Goal: Transaction & Acquisition: Obtain resource

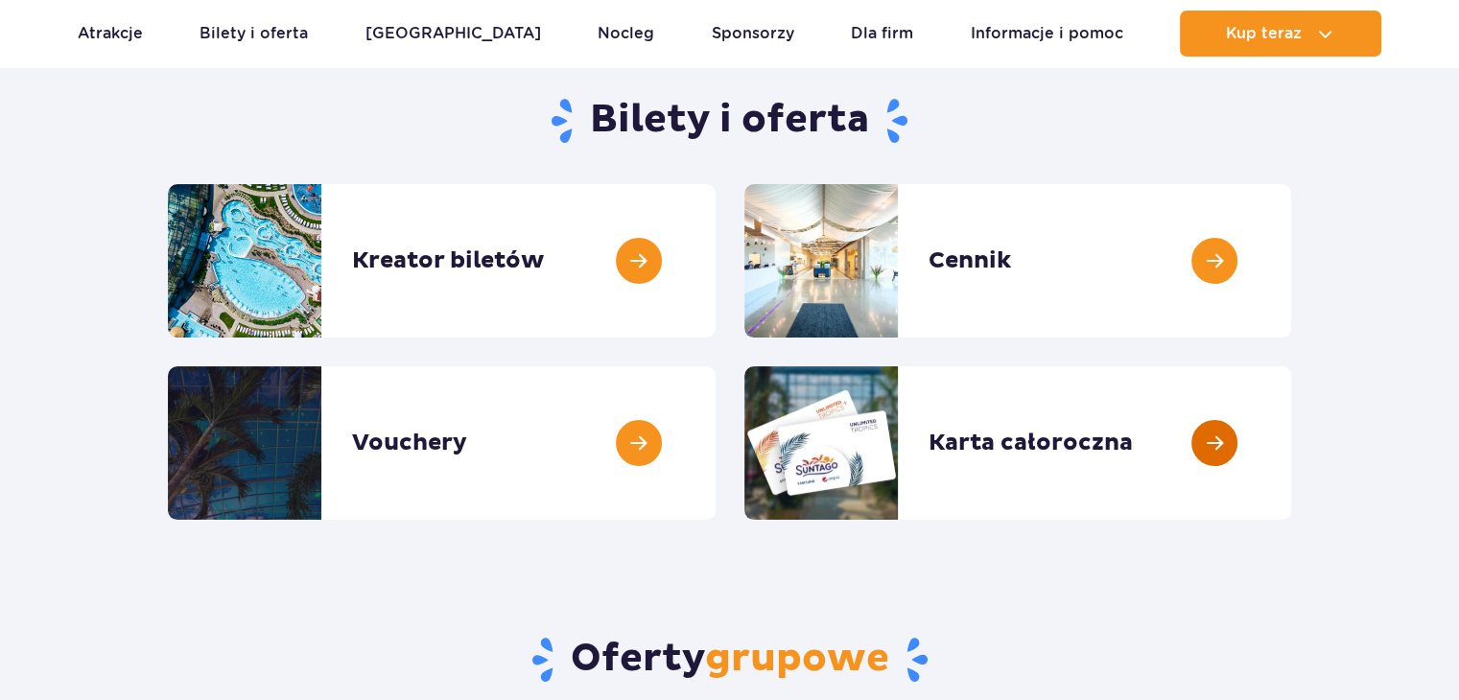
scroll to position [192, 0]
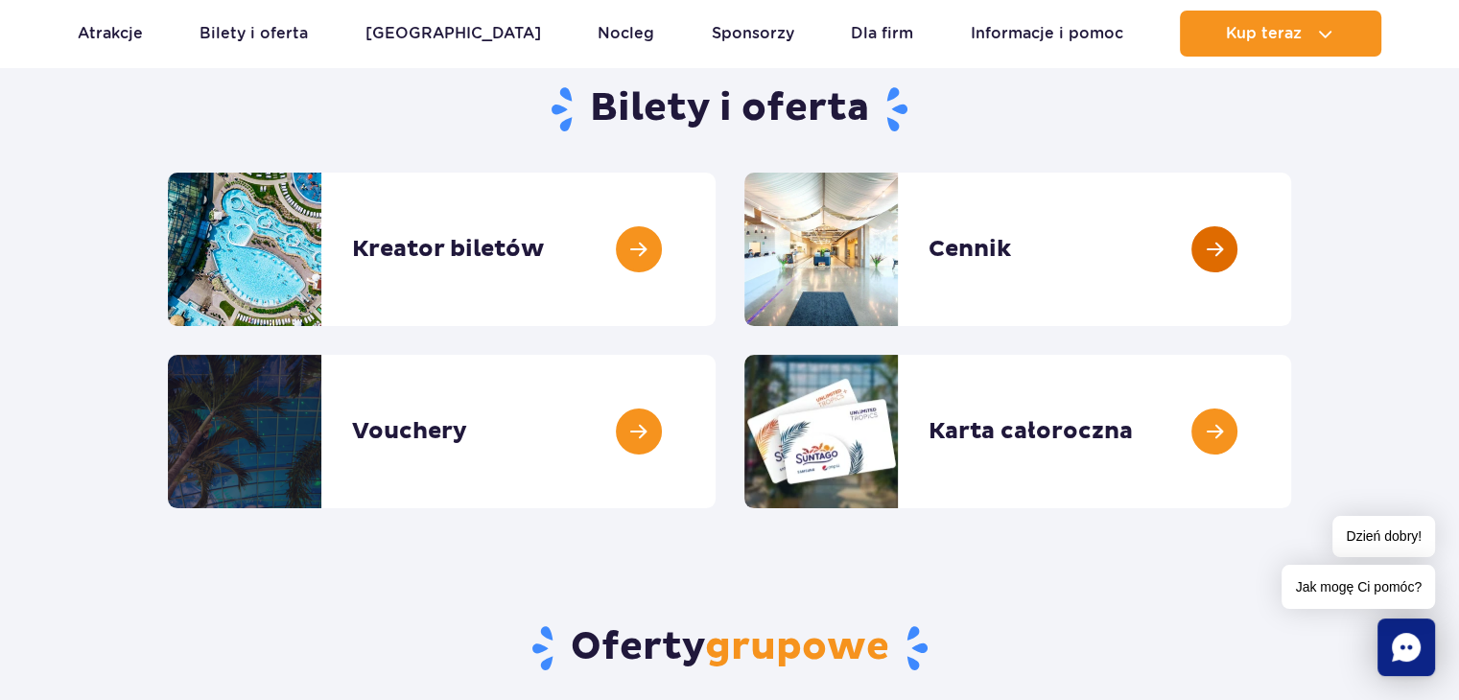
click at [1291, 242] on link at bounding box center [1291, 250] width 0 height 154
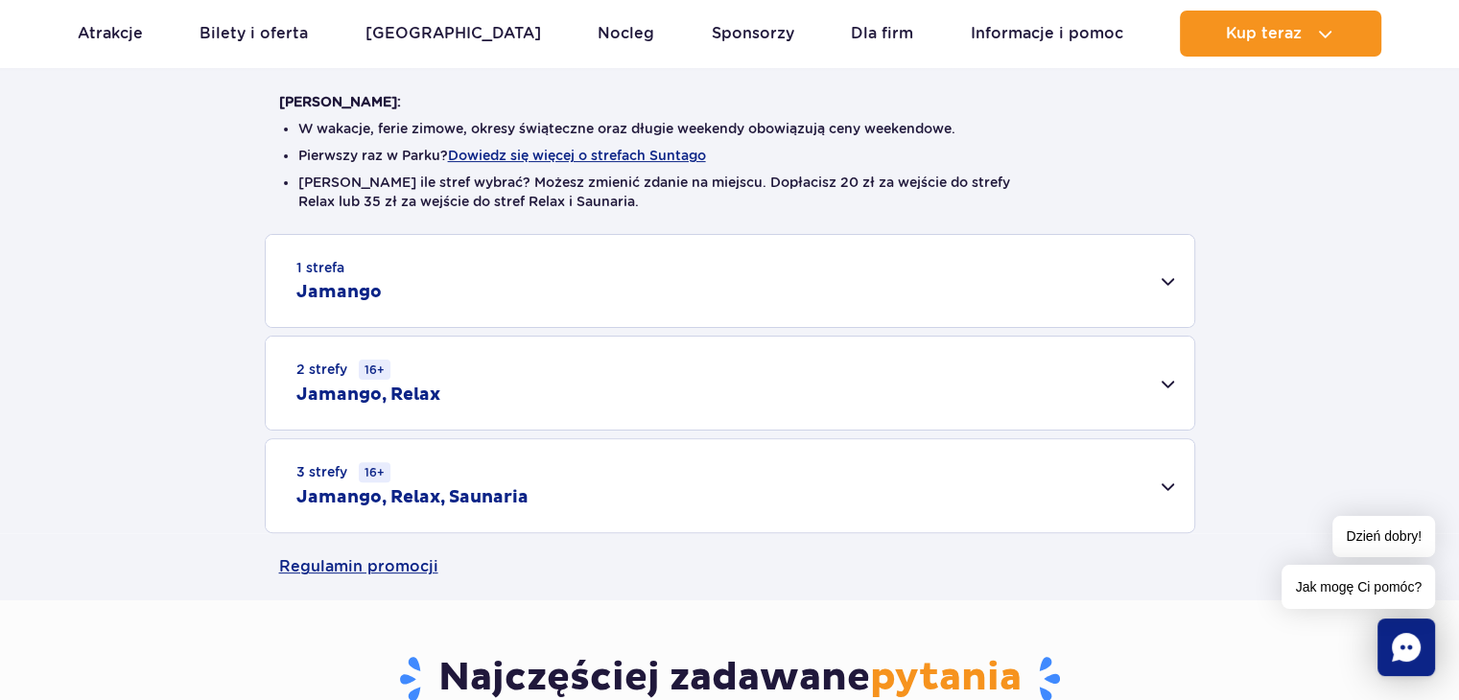
scroll to position [480, 0]
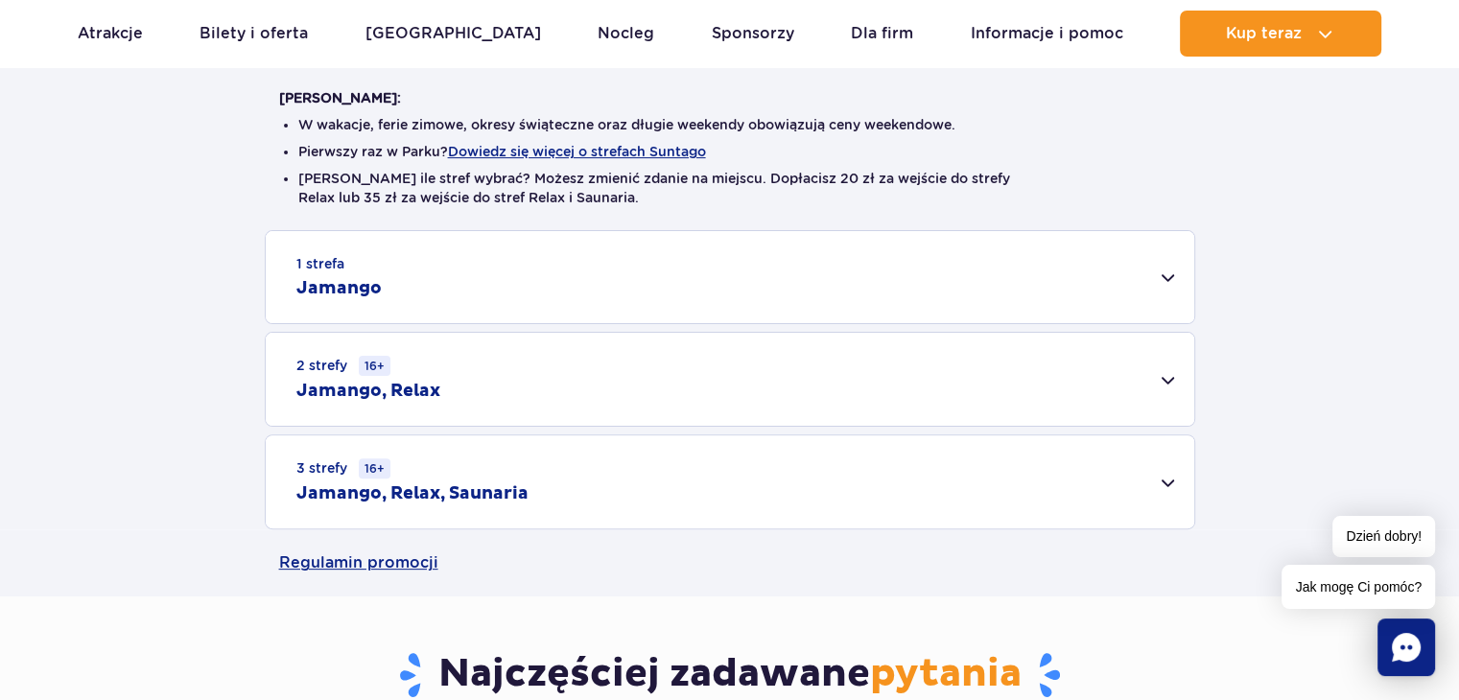
click at [1163, 293] on div "1 strefa Jamango" at bounding box center [730, 277] width 929 height 92
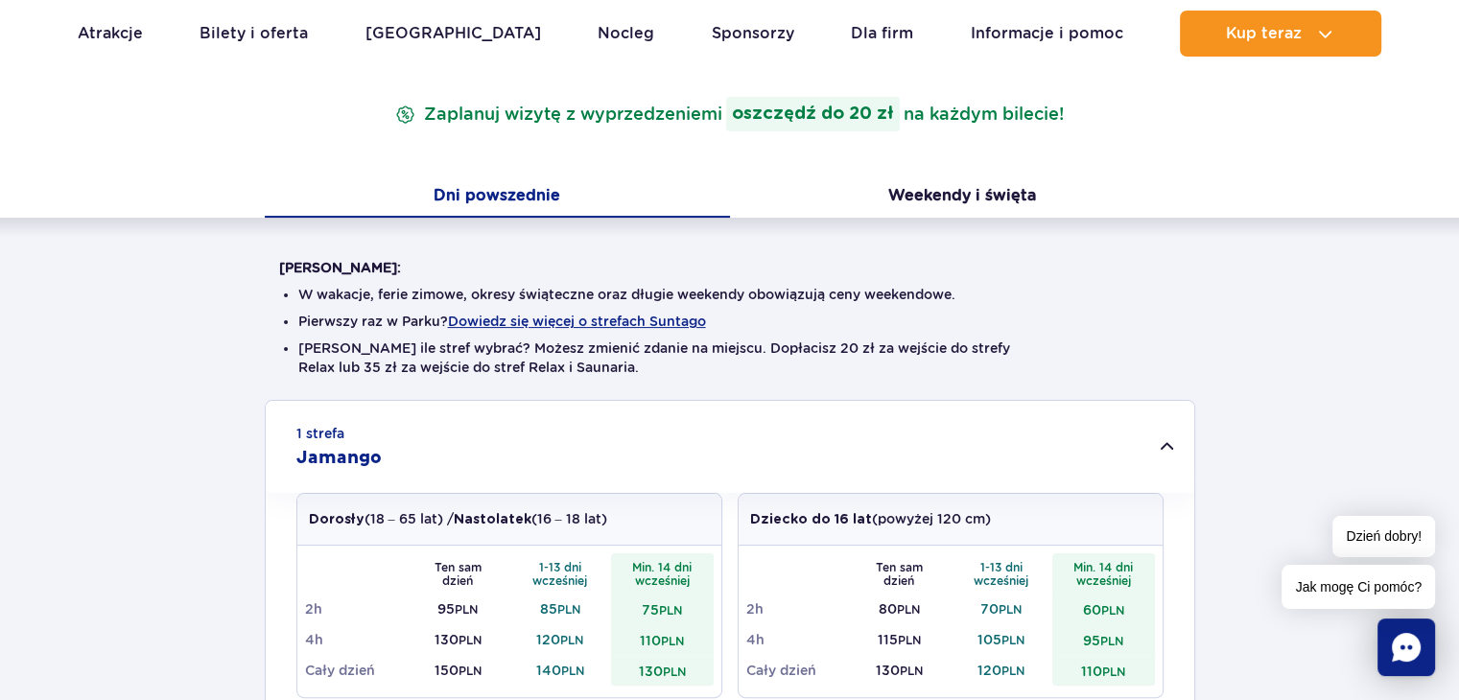
scroll to position [288, 0]
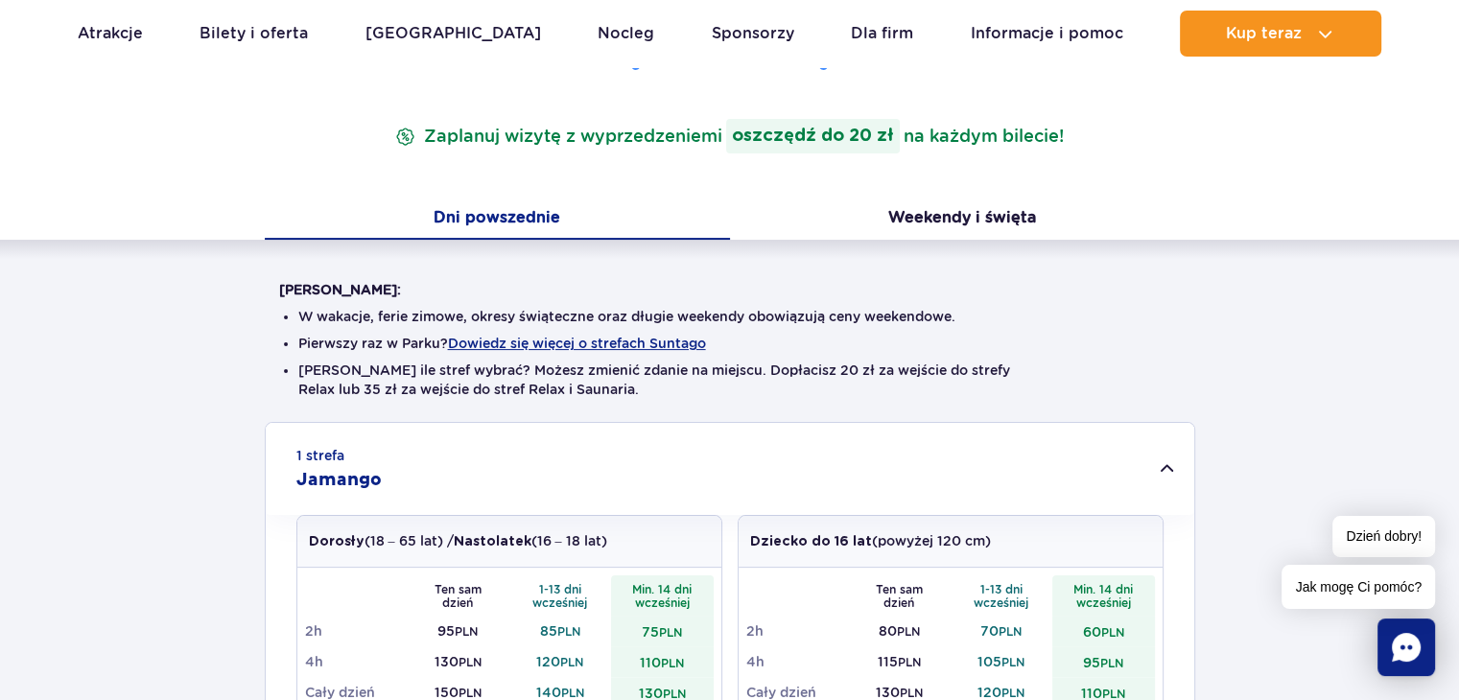
click at [1163, 465] on div "1 strefa Jamango" at bounding box center [730, 469] width 929 height 92
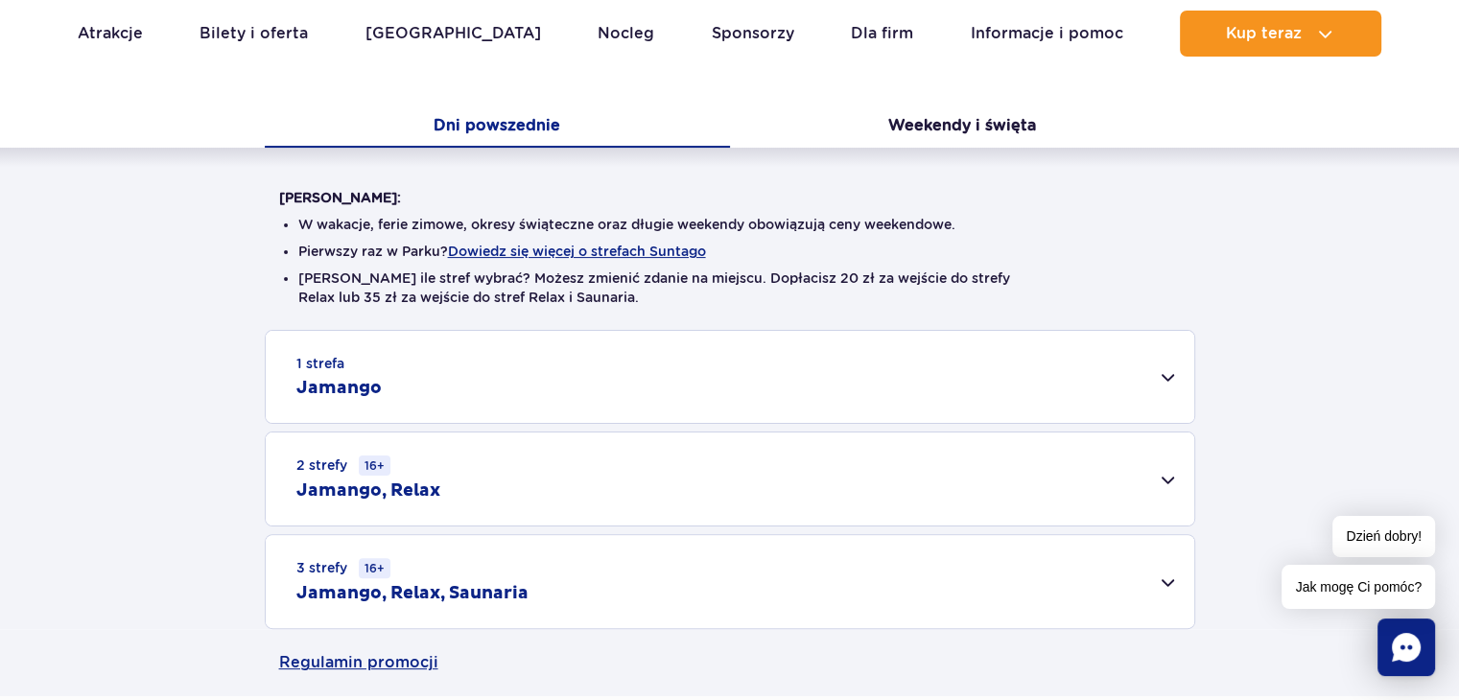
scroll to position [480, 0]
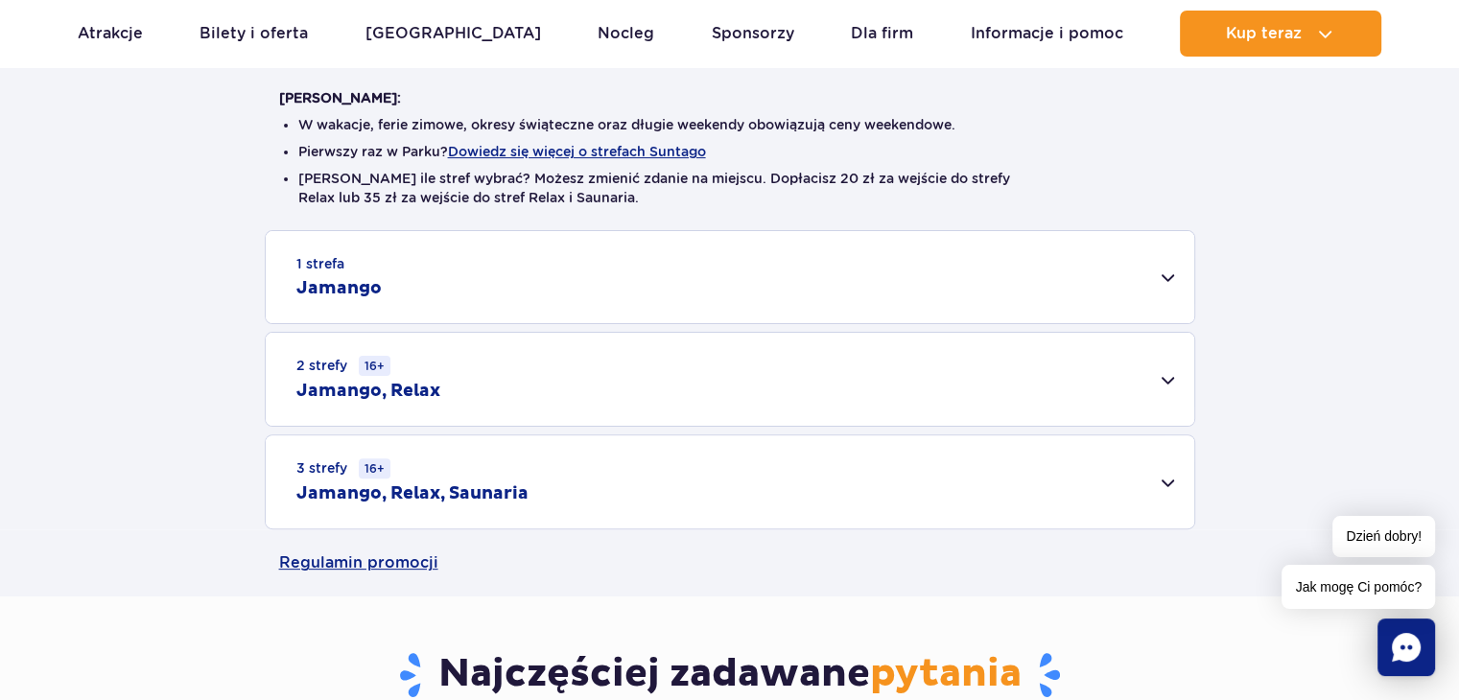
click at [1173, 480] on div "3 strefy 16+ Jamango, Relax, Saunaria" at bounding box center [730, 482] width 929 height 93
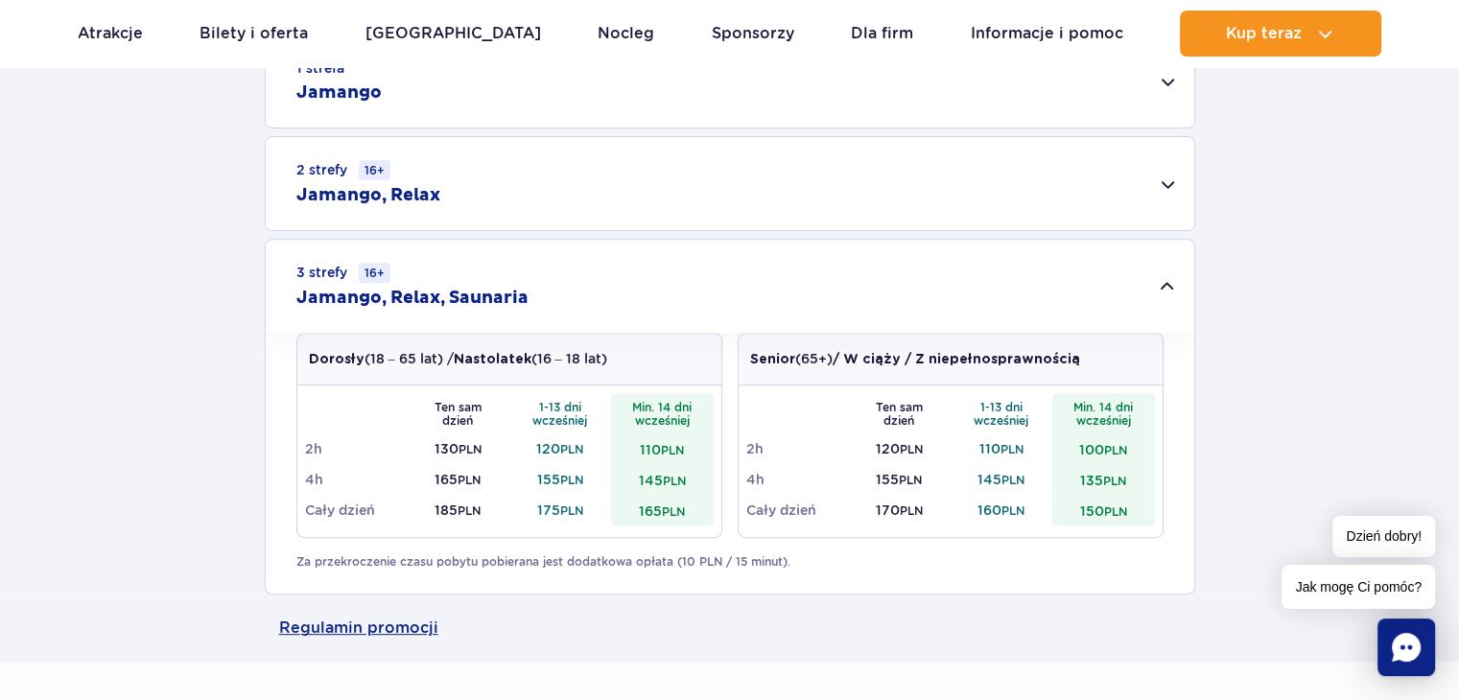
scroll to position [672, 0]
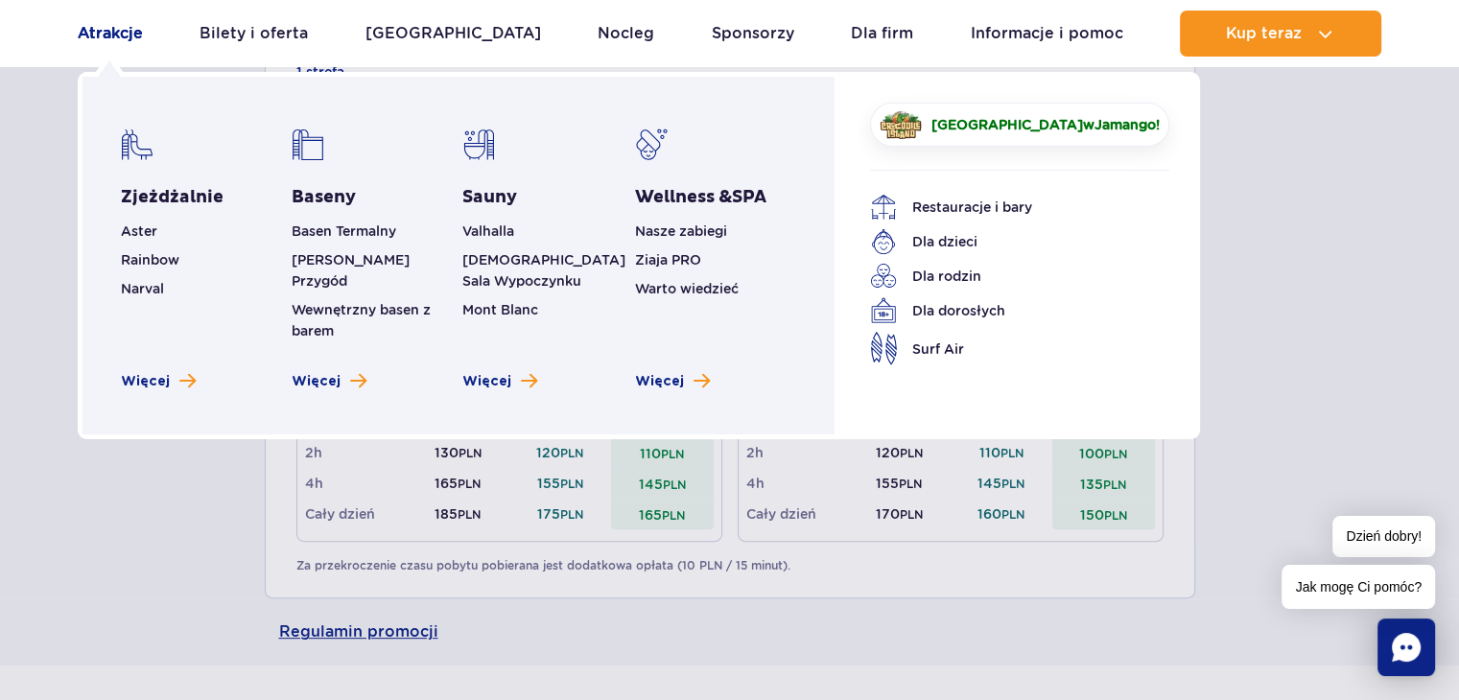
click at [126, 27] on link "Atrakcje" at bounding box center [110, 34] width 65 height 46
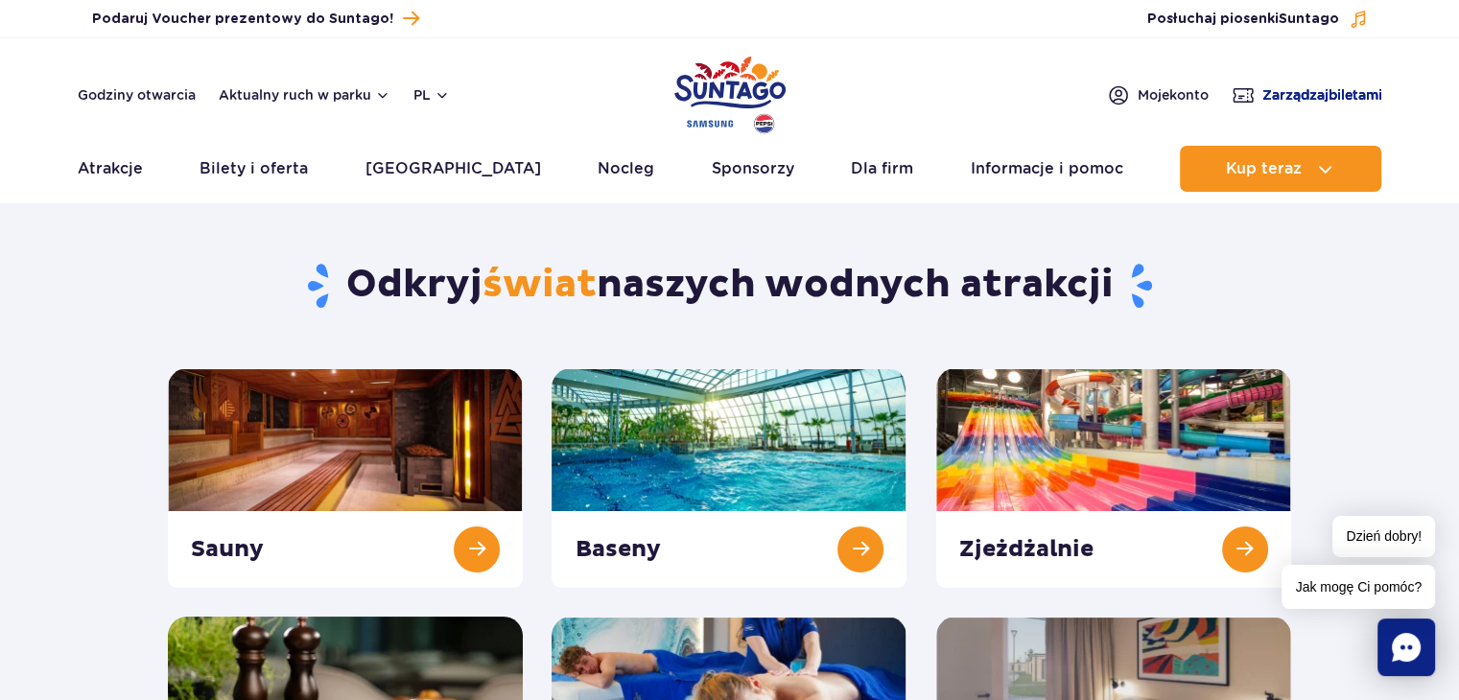
click at [1354, 85] on span "Zarządzaj biletami" at bounding box center [1323, 94] width 120 height 19
click at [377, 87] on button "Aktualny ruch w parku" at bounding box center [305, 94] width 172 height 15
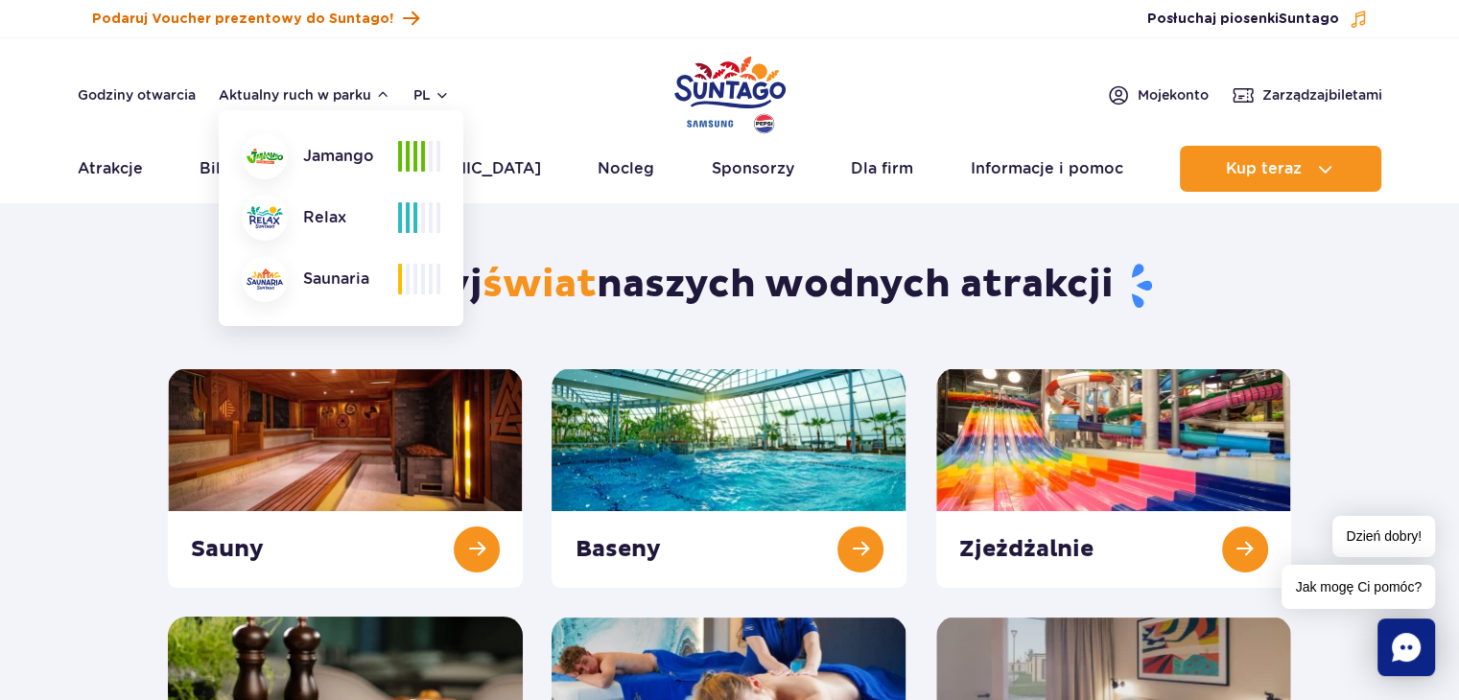
click at [381, 17] on link "Podaruj Voucher prezentowy do Suntago!" at bounding box center [255, 19] width 327 height 26
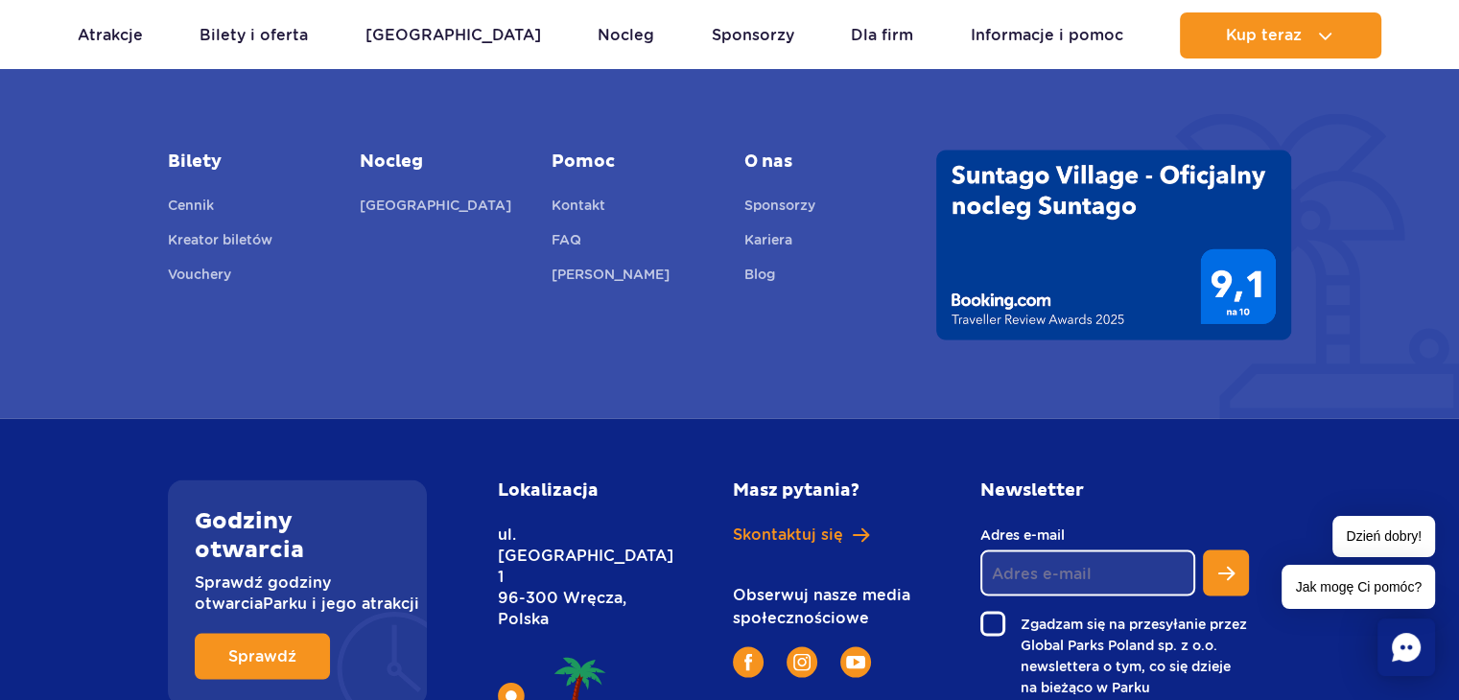
scroll to position [3838, 0]
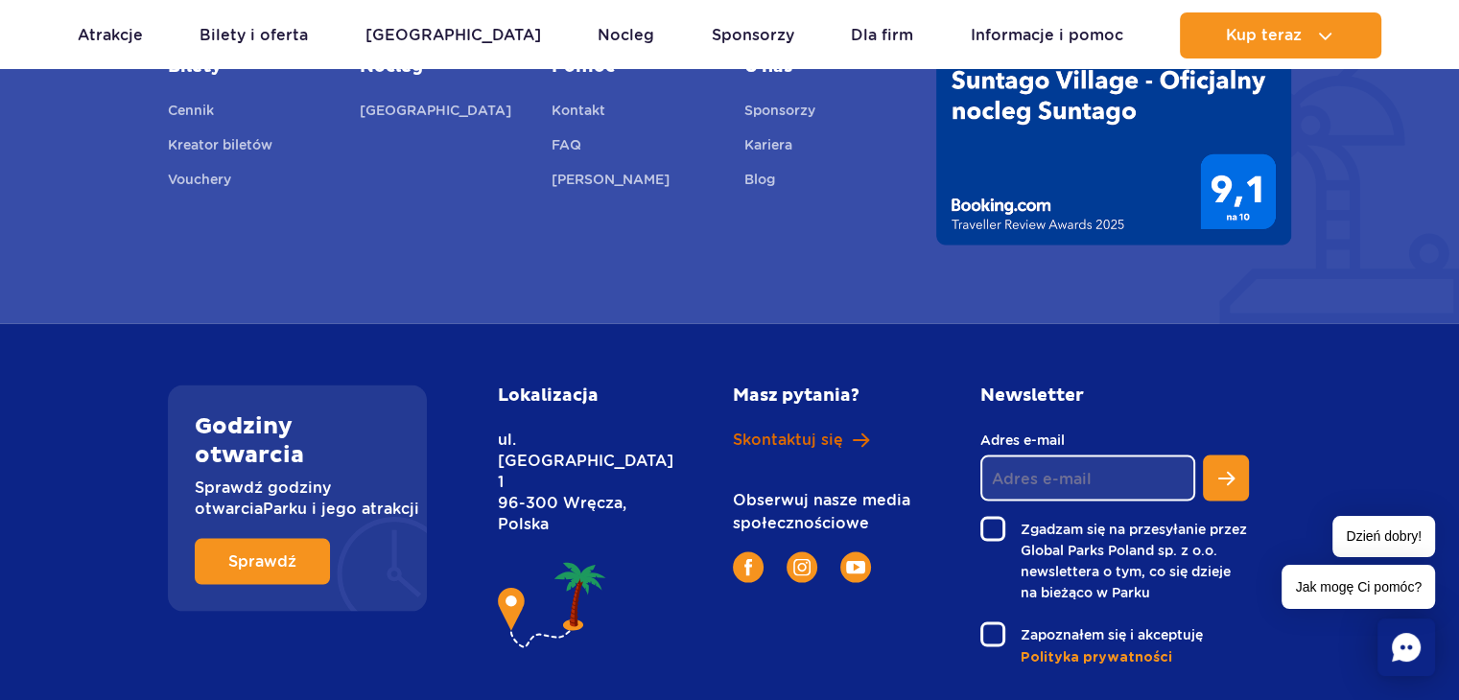
click at [839, 430] on link "Skontaktuj się" at bounding box center [826, 440] width 186 height 21
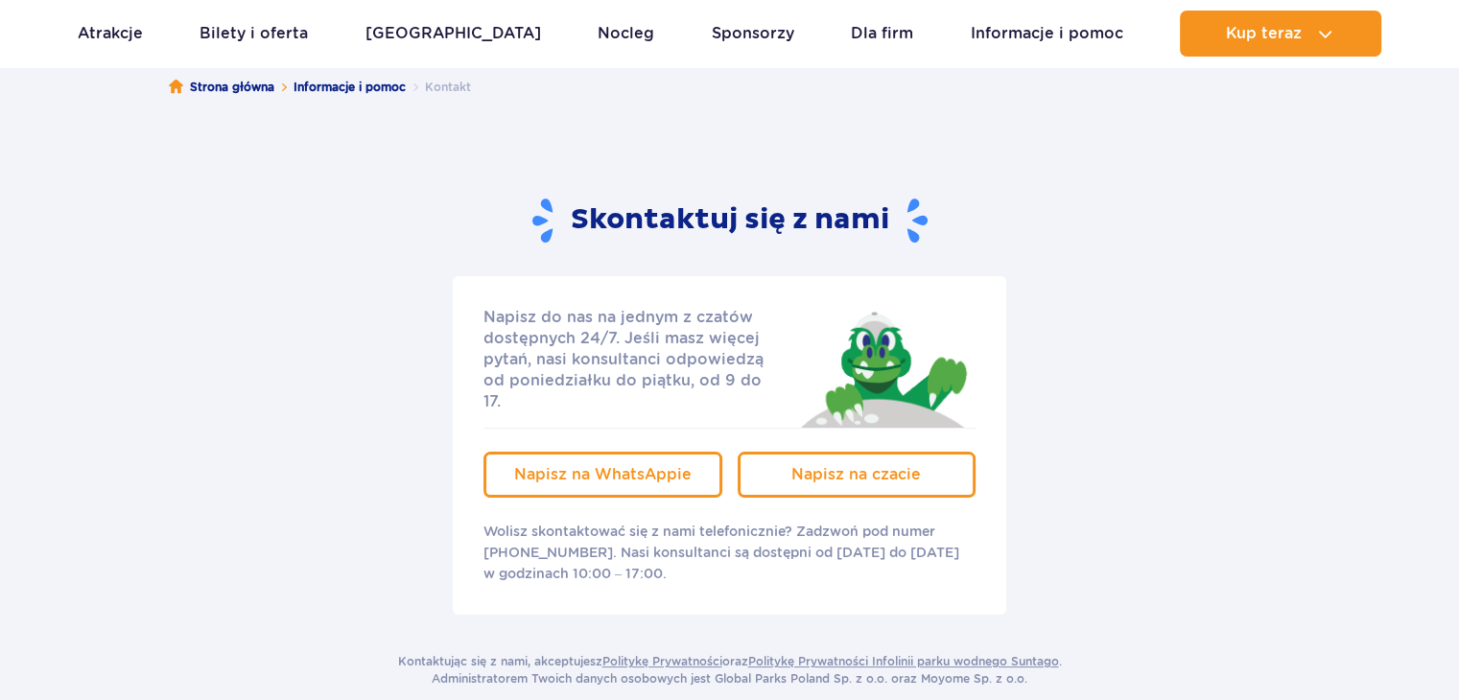
scroll to position [288, 0]
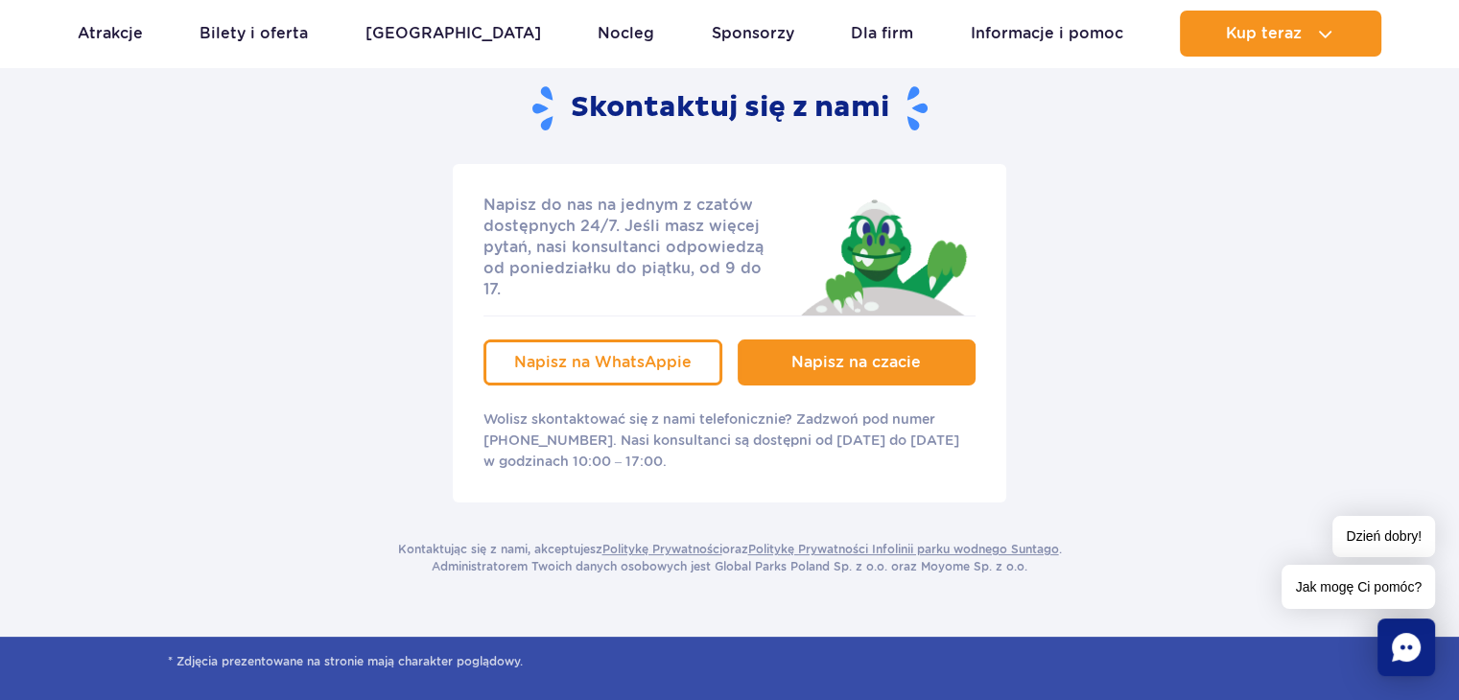
click at [846, 353] on link "Napisz na czacie" at bounding box center [857, 363] width 239 height 46
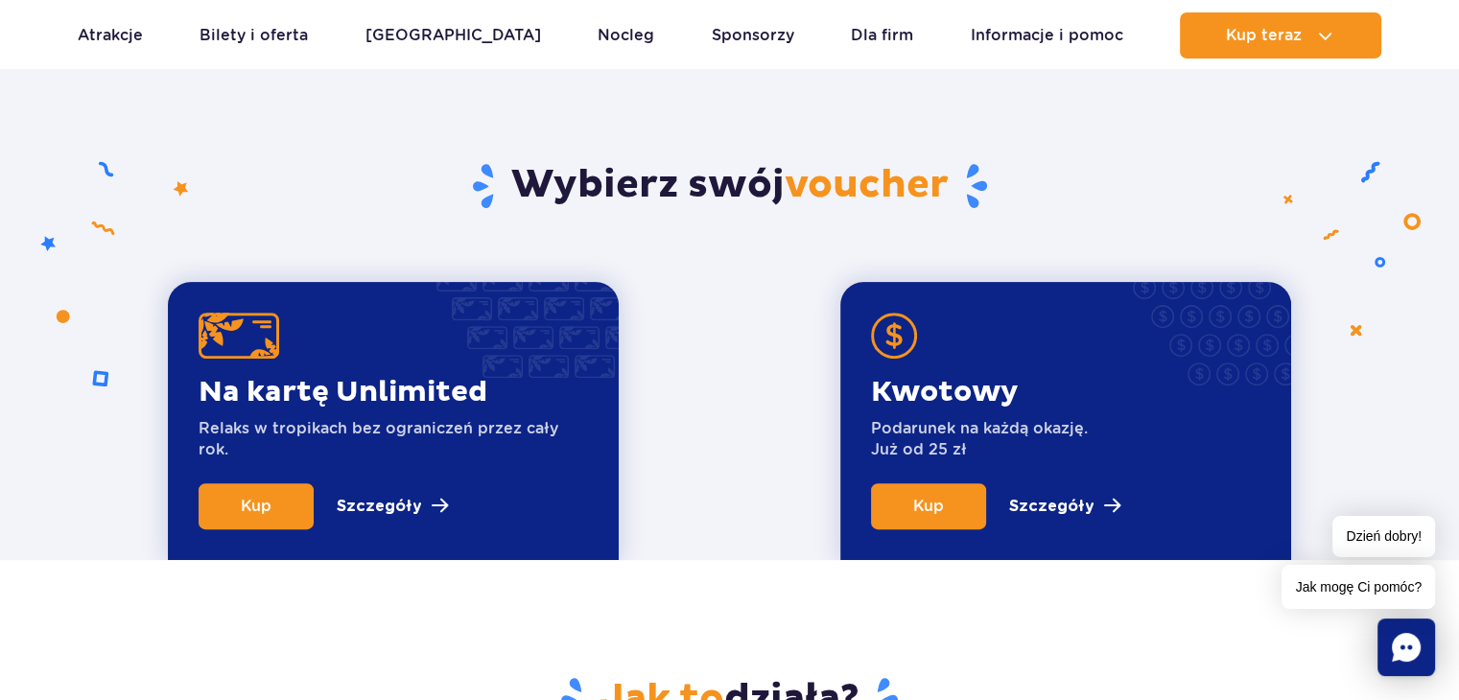
scroll to position [576, 0]
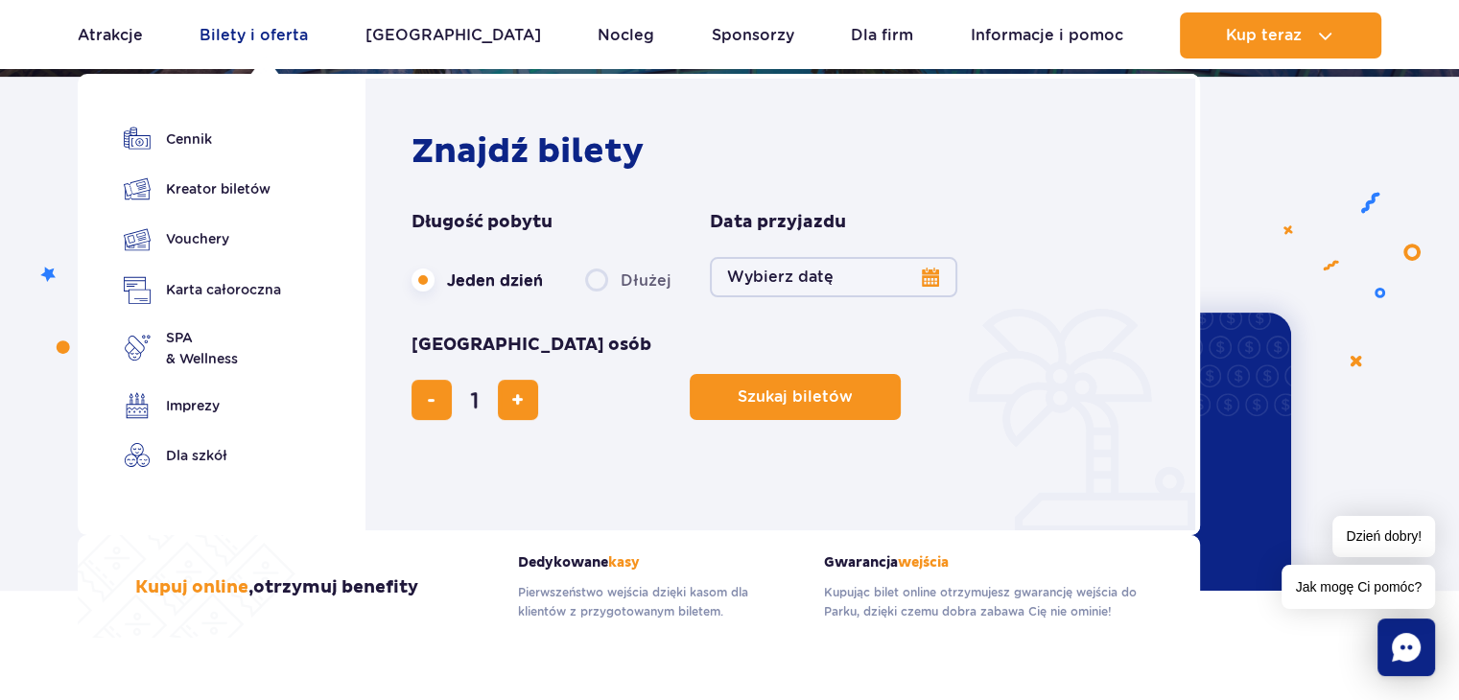
click at [301, 24] on link "Bilety i oferta" at bounding box center [254, 35] width 108 height 46
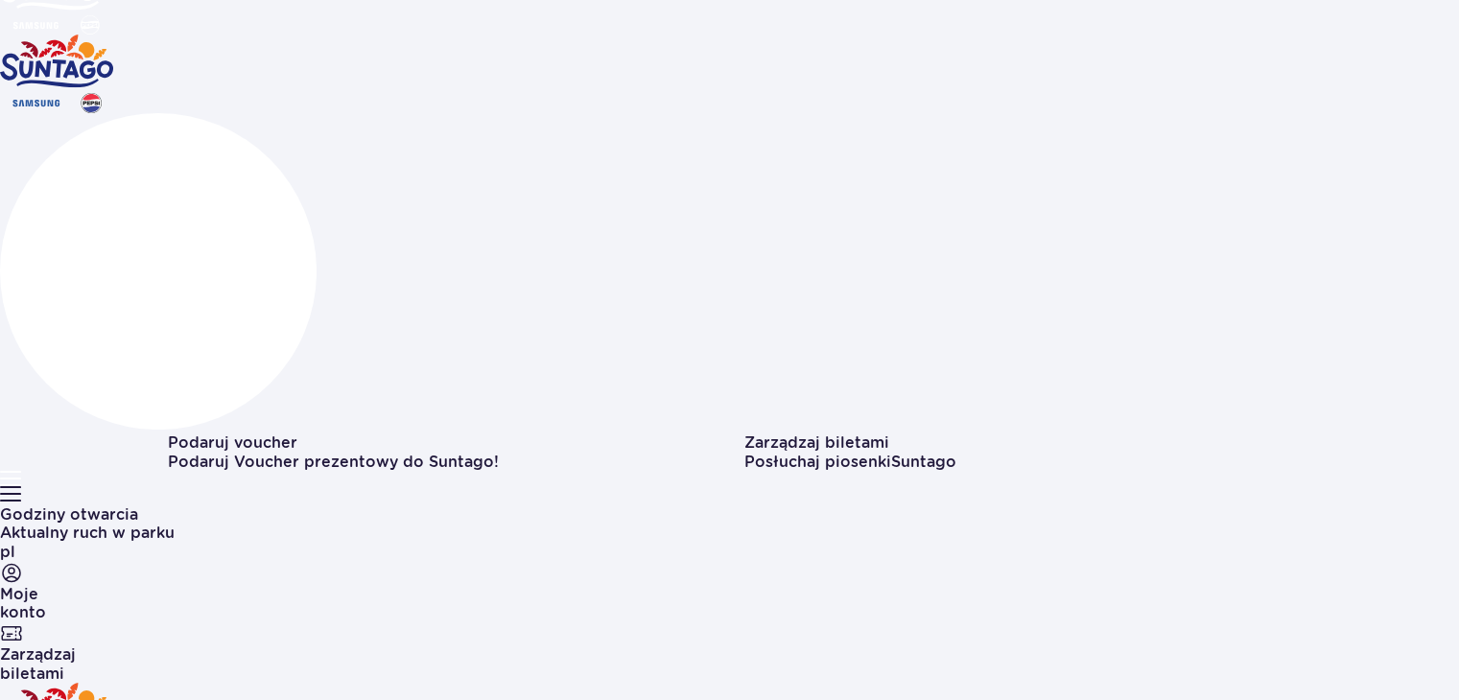
scroll to position [192, 0]
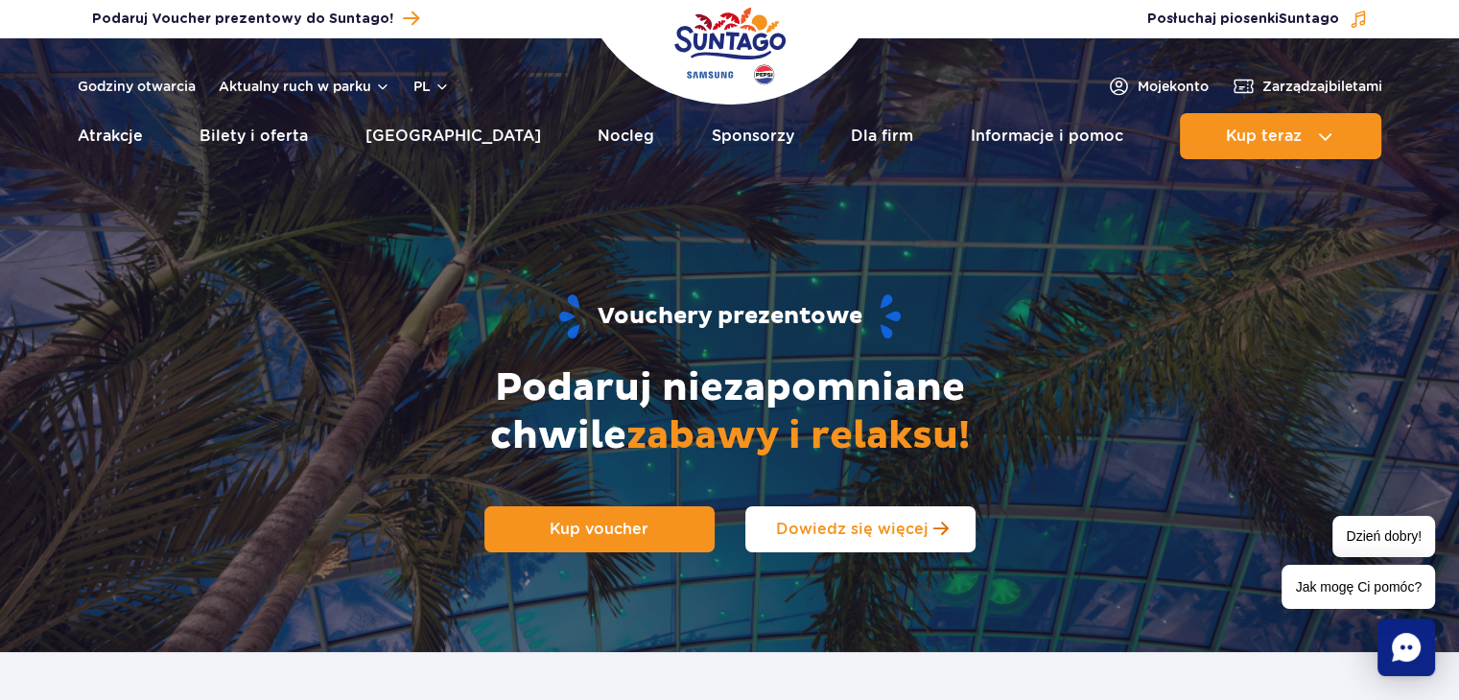
click at [814, 518] on link "Dowiedz się więcej" at bounding box center [860, 530] width 230 height 46
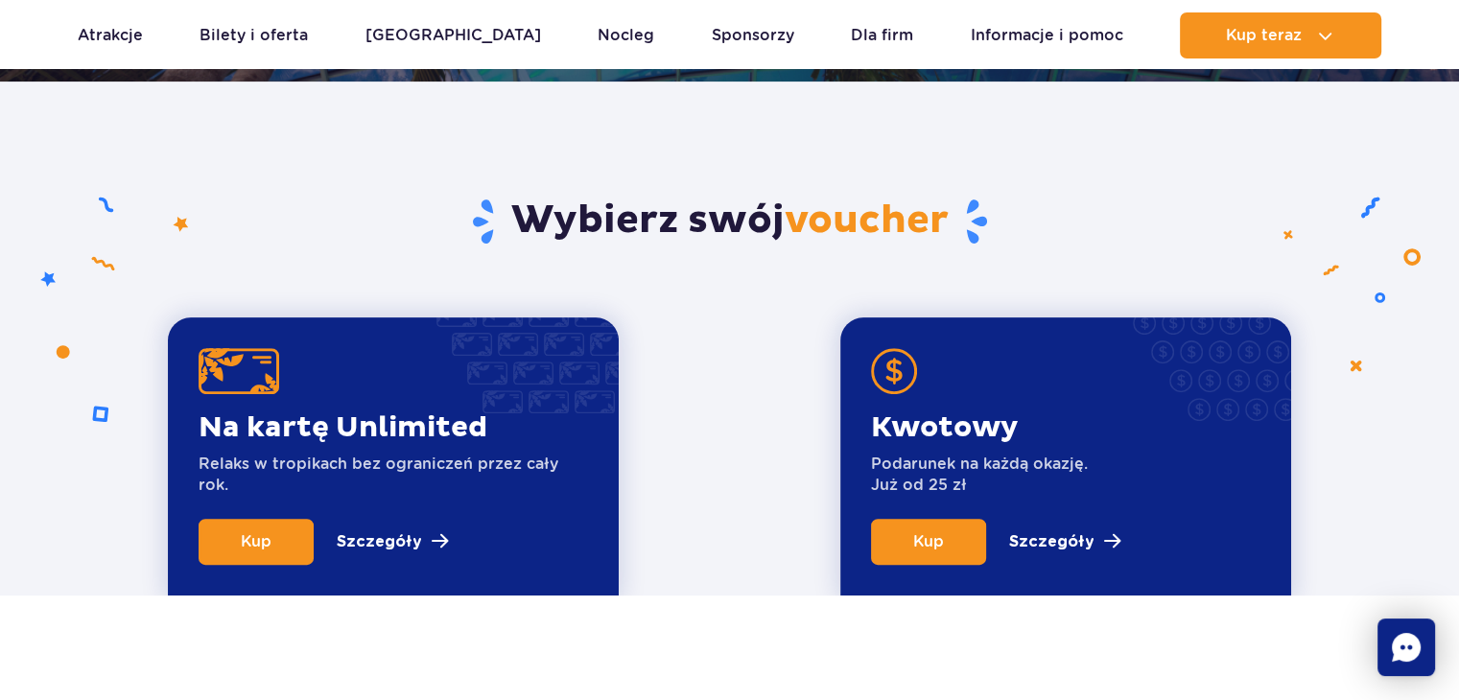
scroll to position [652, 0]
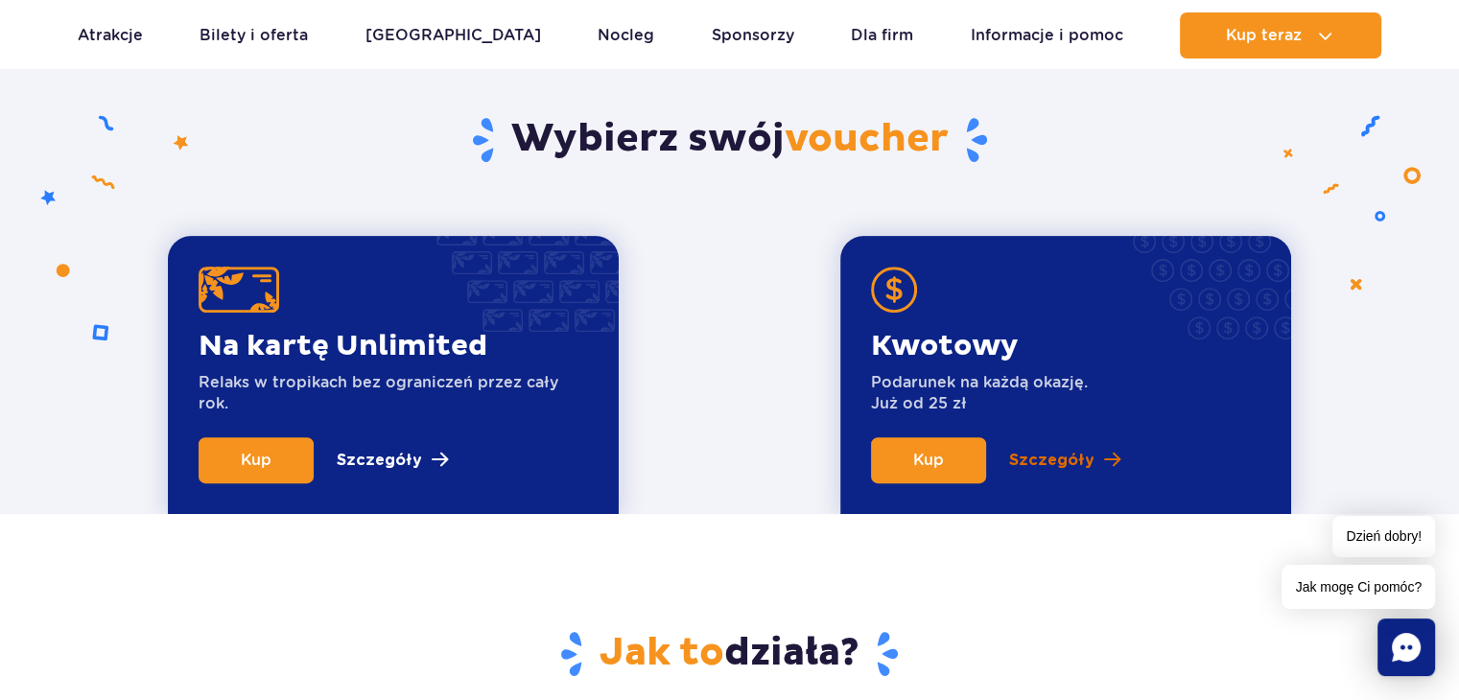
click at [1044, 458] on p "Szczegóły" at bounding box center [1051, 460] width 85 height 23
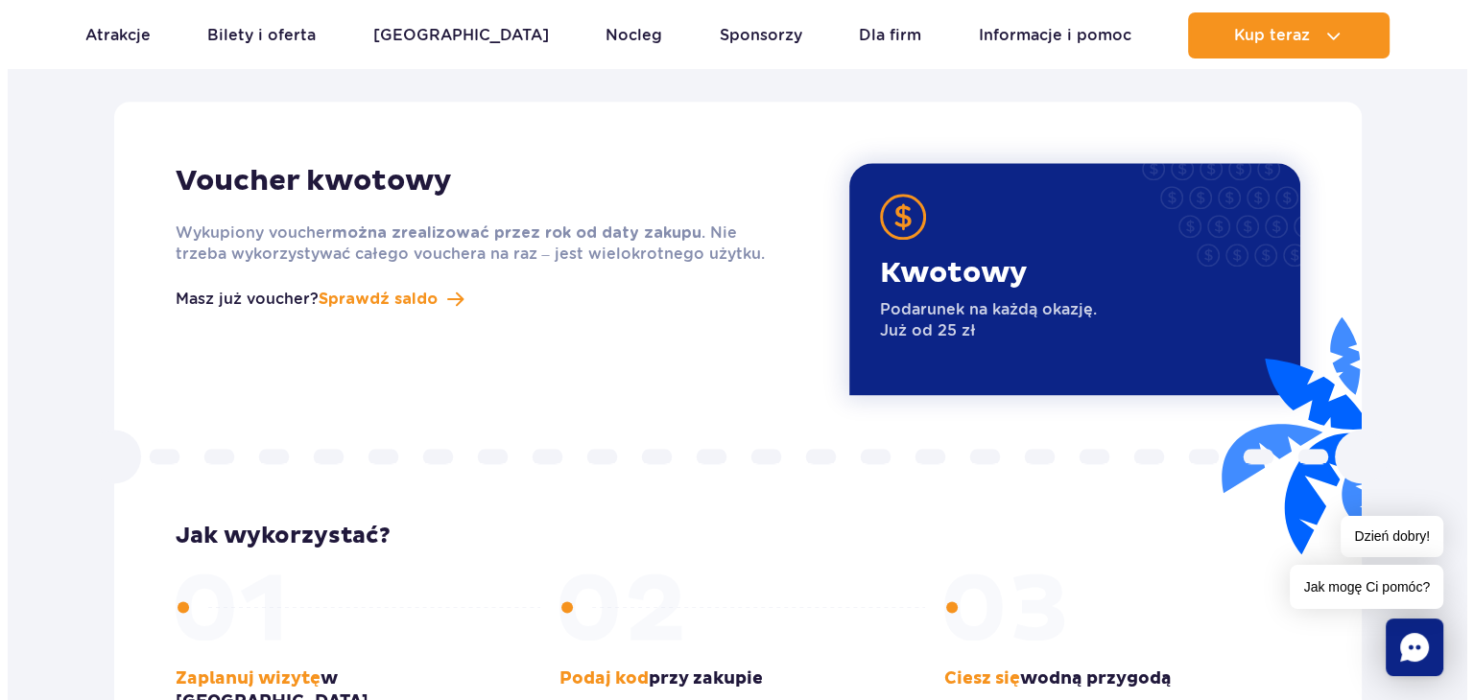
scroll to position [2430, 0]
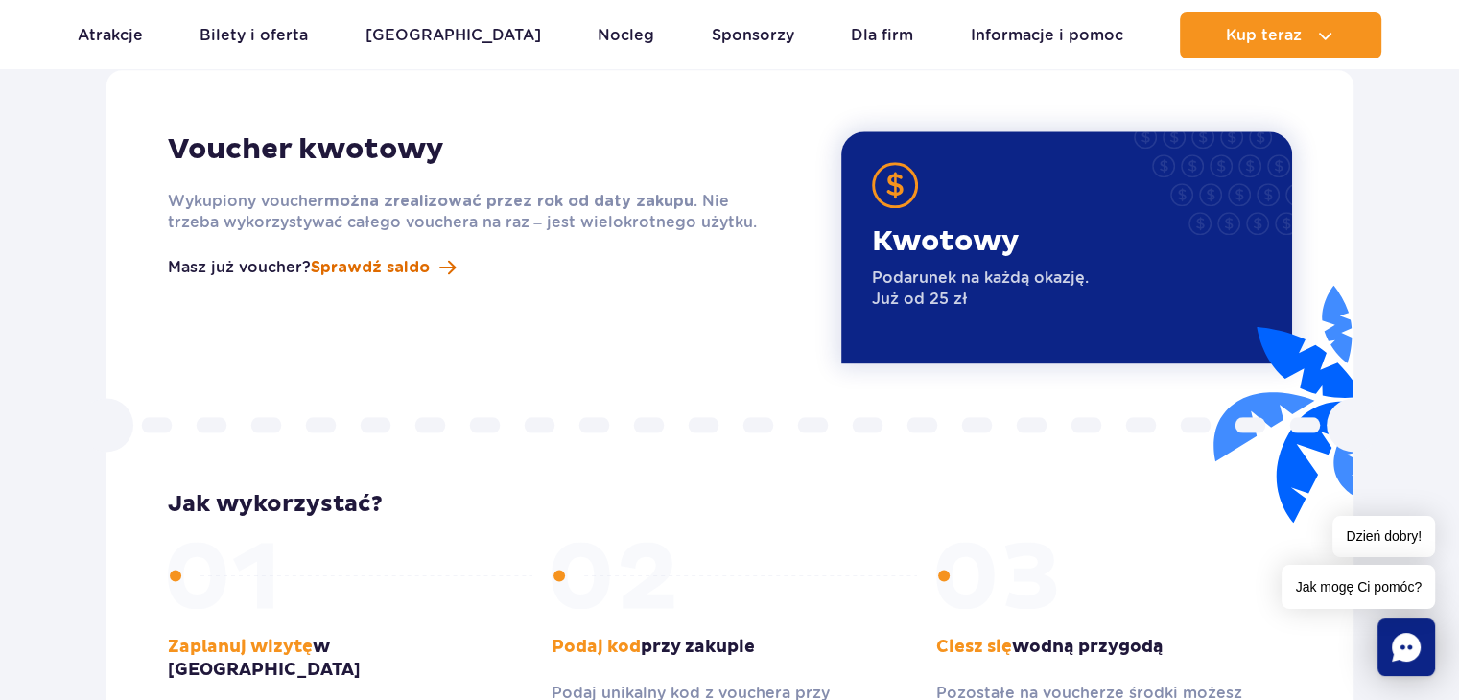
click at [364, 256] on span "Sprawdź saldo" at bounding box center [370, 267] width 119 height 23
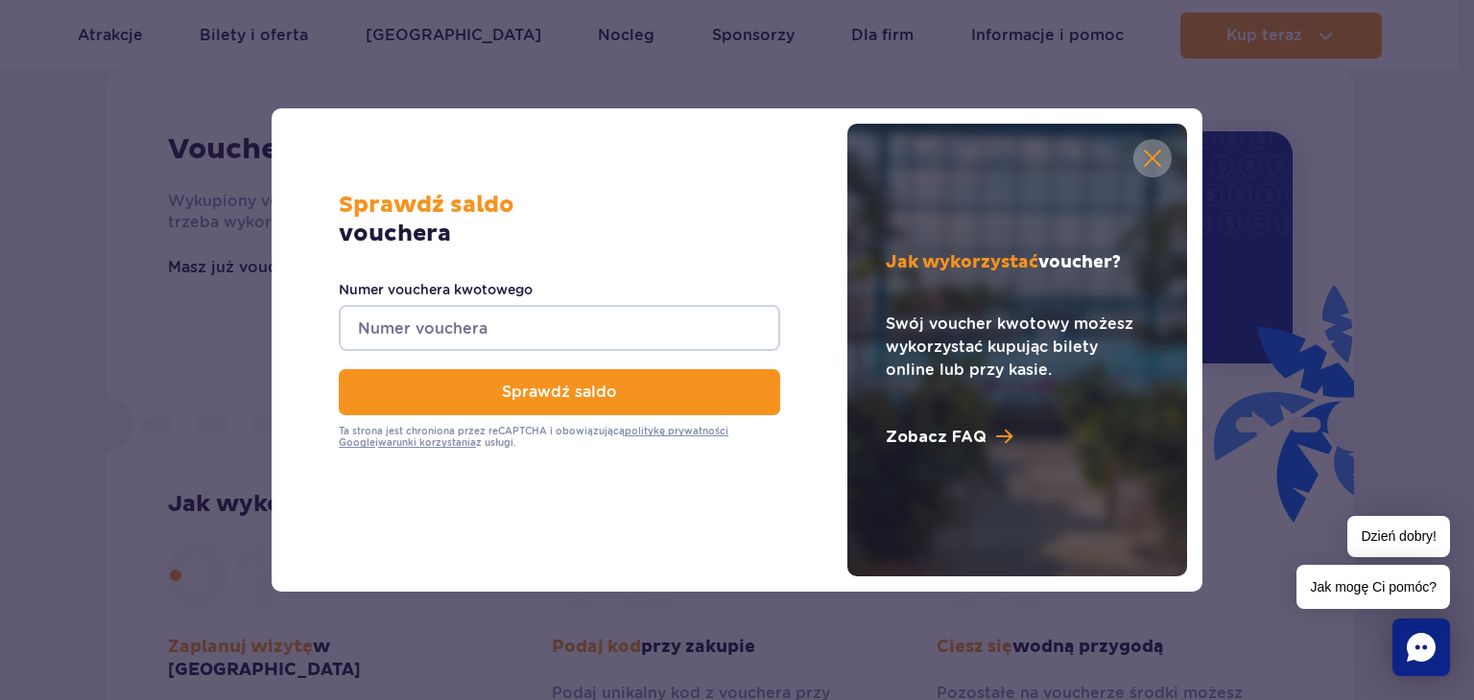
click at [596, 313] on input "Numer vouchera kwotowego" at bounding box center [559, 328] width 441 height 46
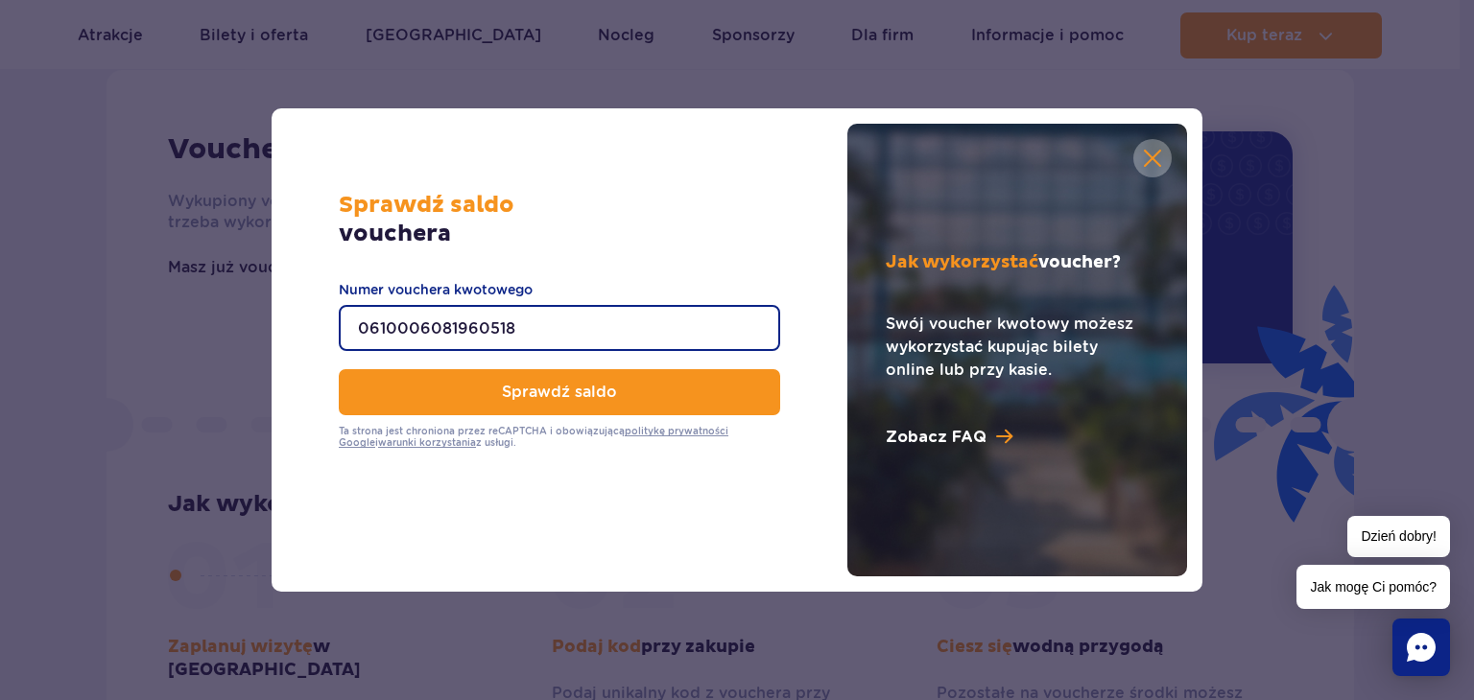
type input "0610006081960518"
click at [339, 369] on button "Sprawdź saldo" at bounding box center [559, 392] width 441 height 46
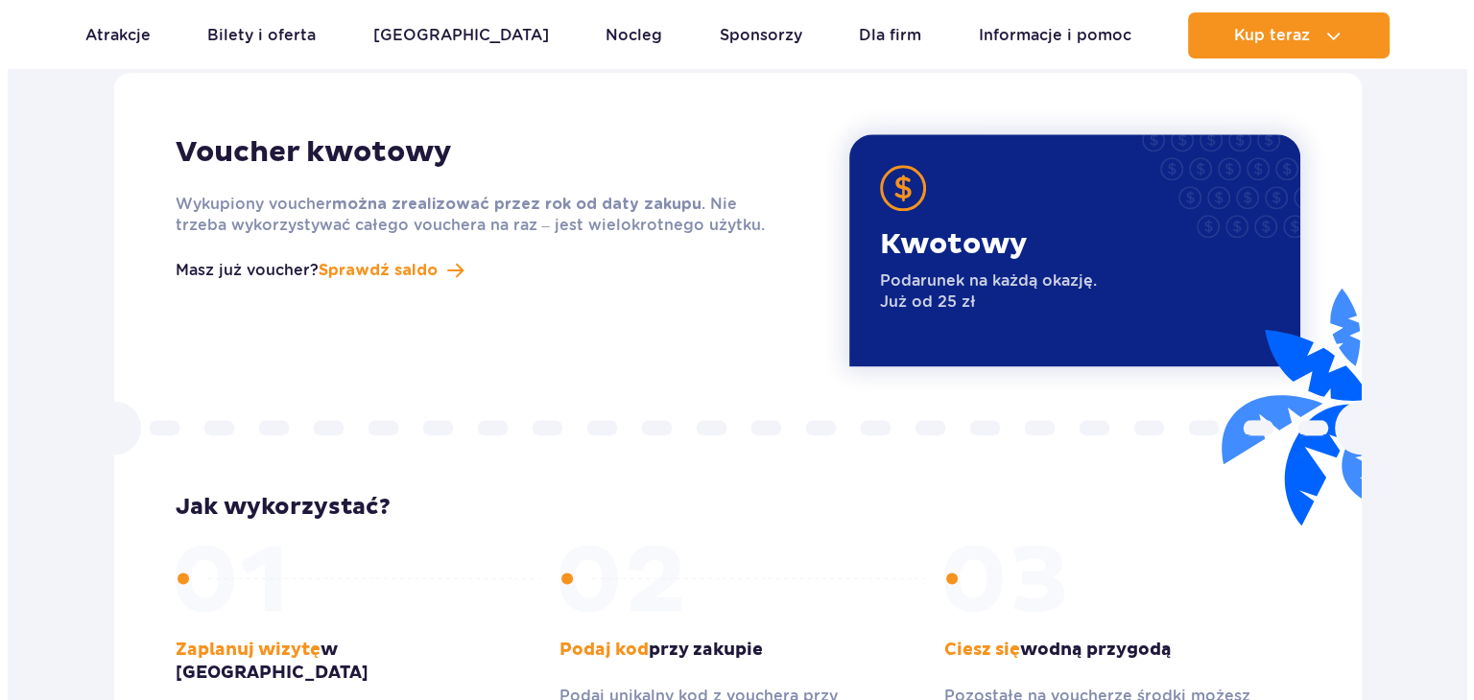
scroll to position [2430, 0]
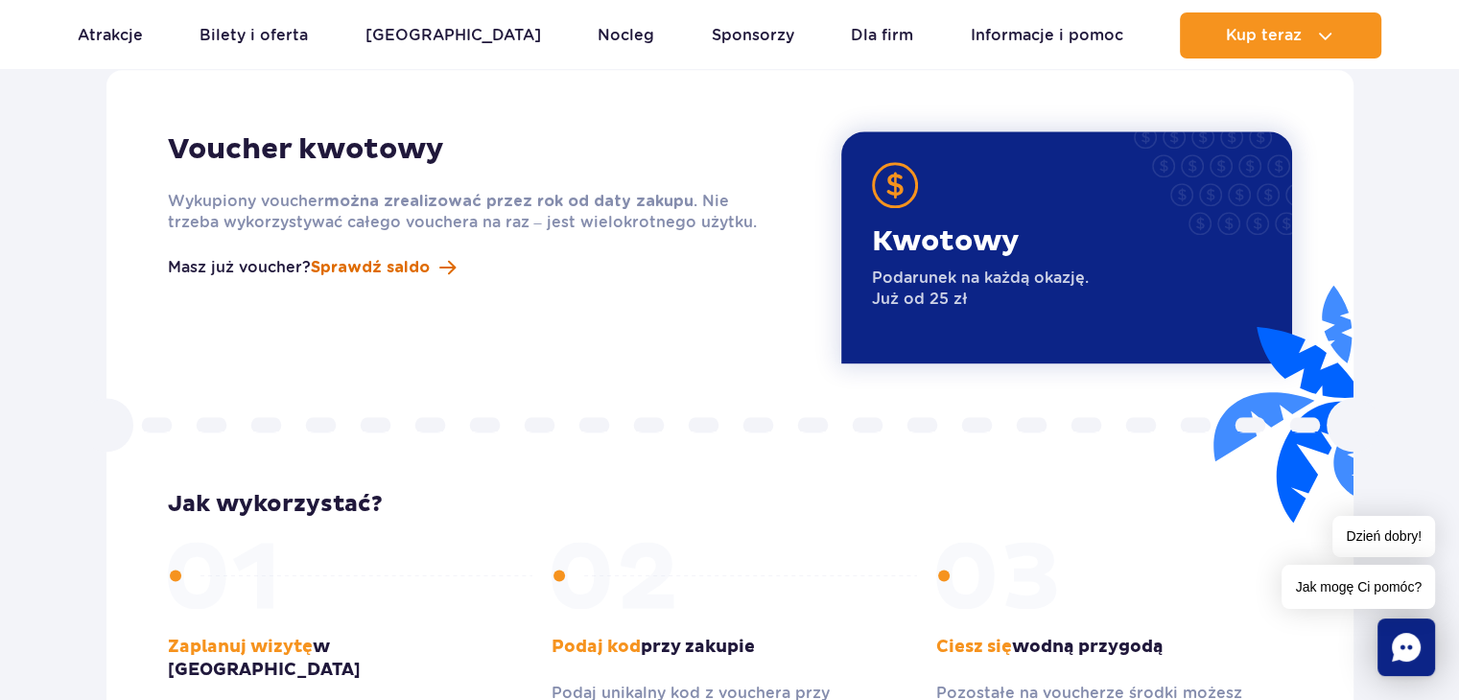
click at [395, 256] on span "Sprawdź saldo" at bounding box center [370, 267] width 119 height 23
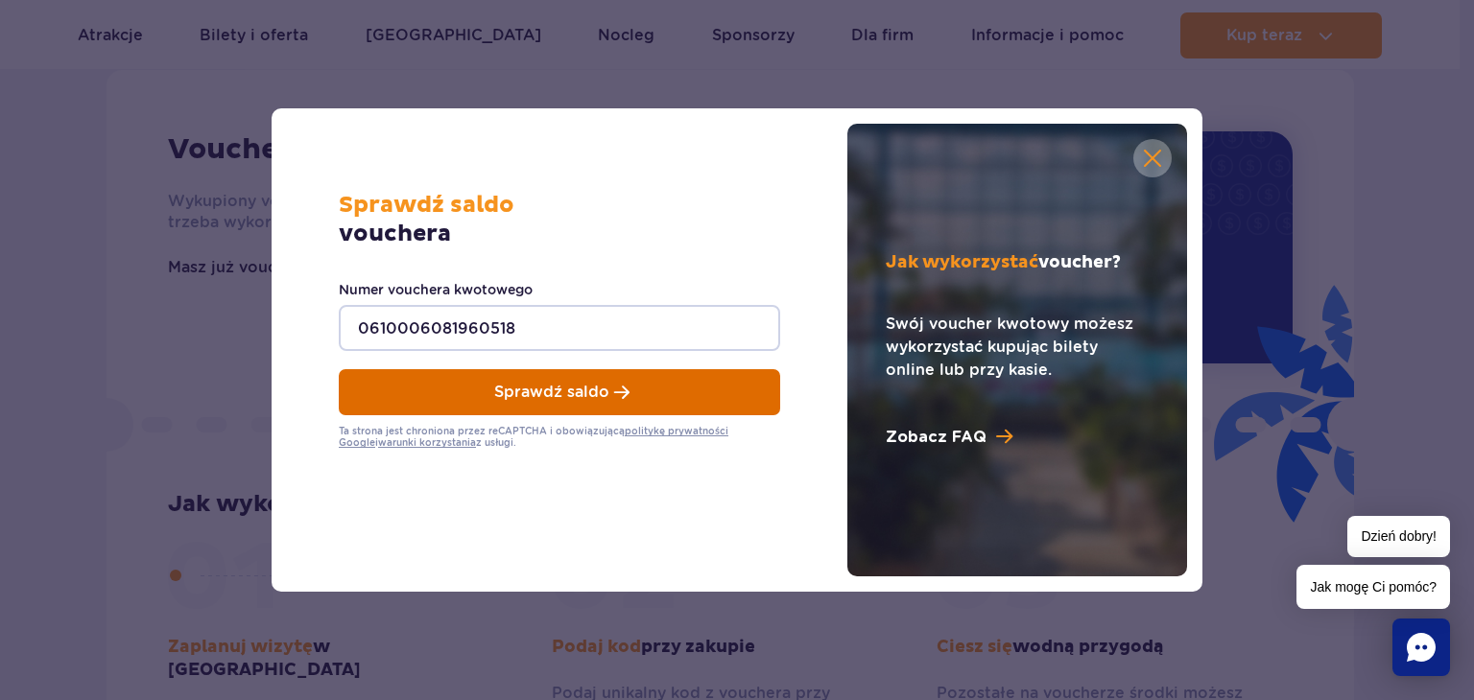
click at [518, 380] on button "Sprawdź saldo" at bounding box center [559, 392] width 441 height 46
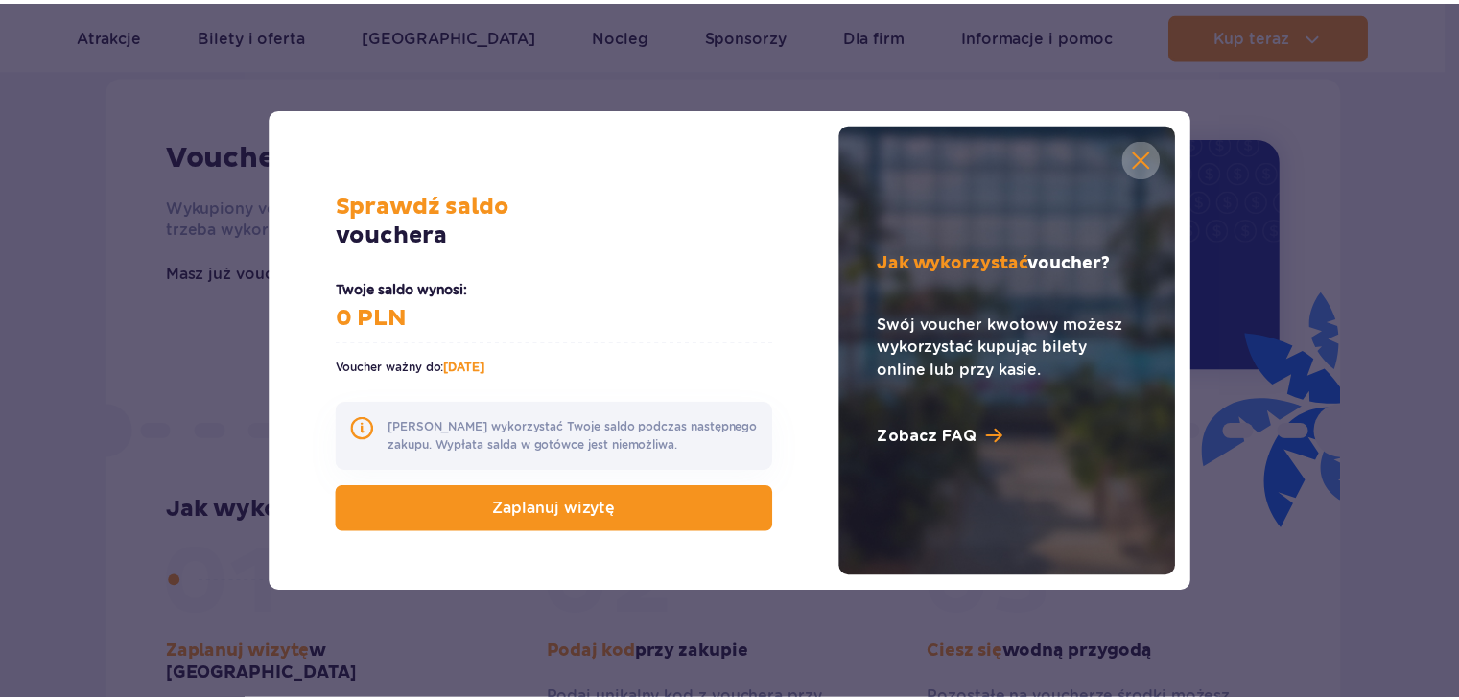
scroll to position [2430, 0]
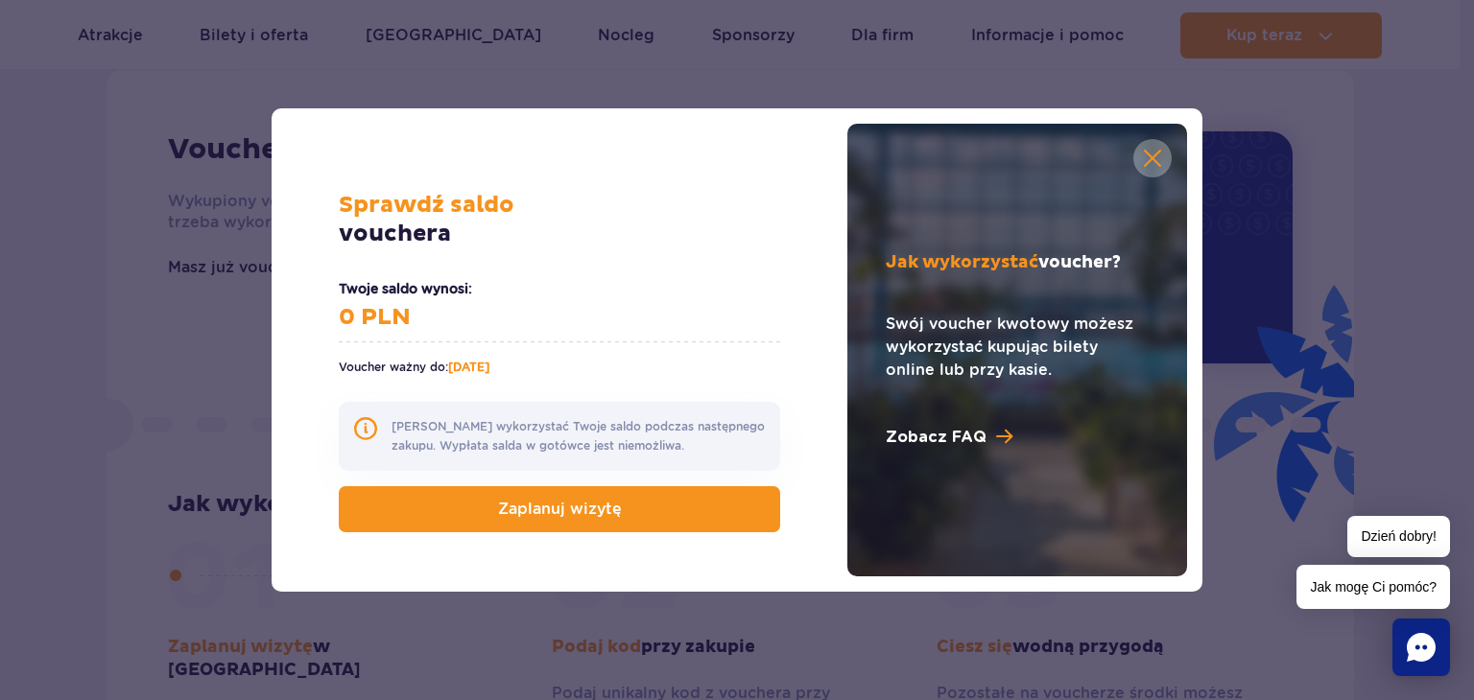
click at [1158, 155] on link at bounding box center [1152, 158] width 38 height 38
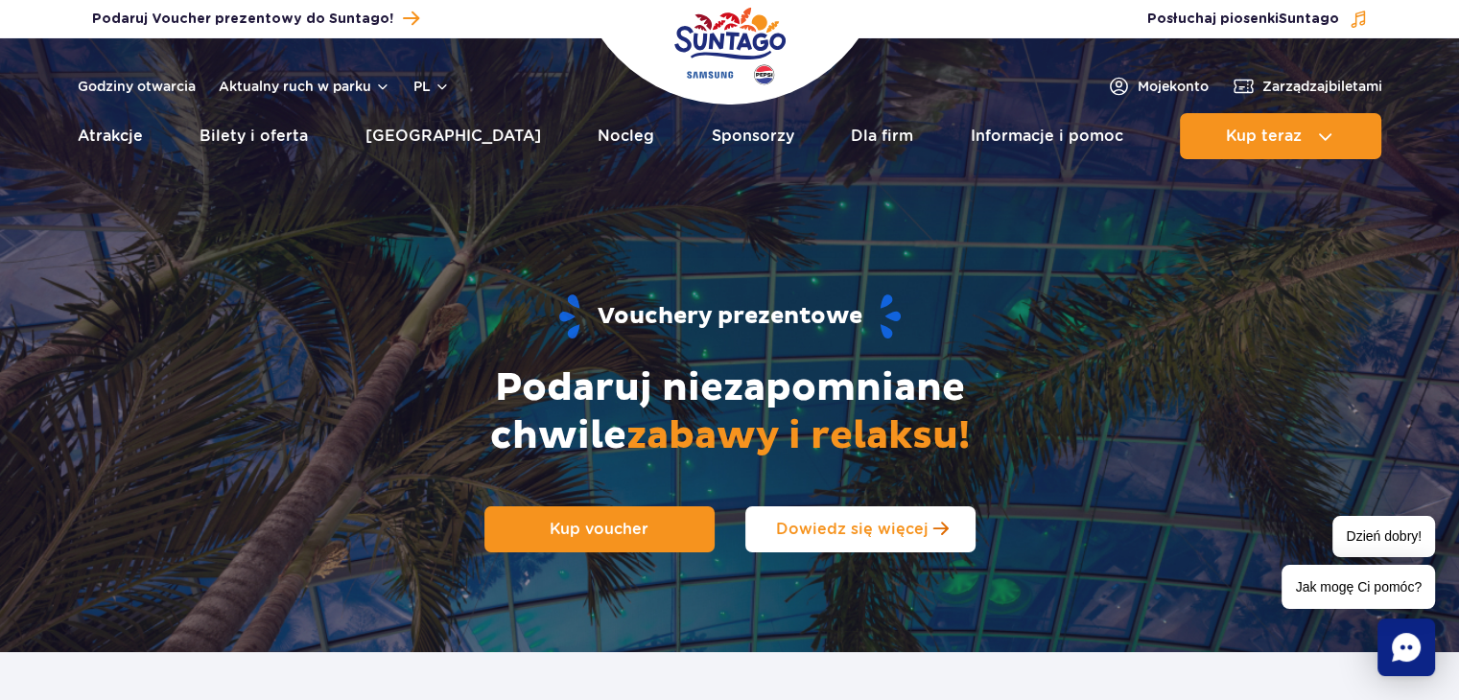
click at [768, 527] on link "Dowiedz się więcej" at bounding box center [860, 530] width 230 height 46
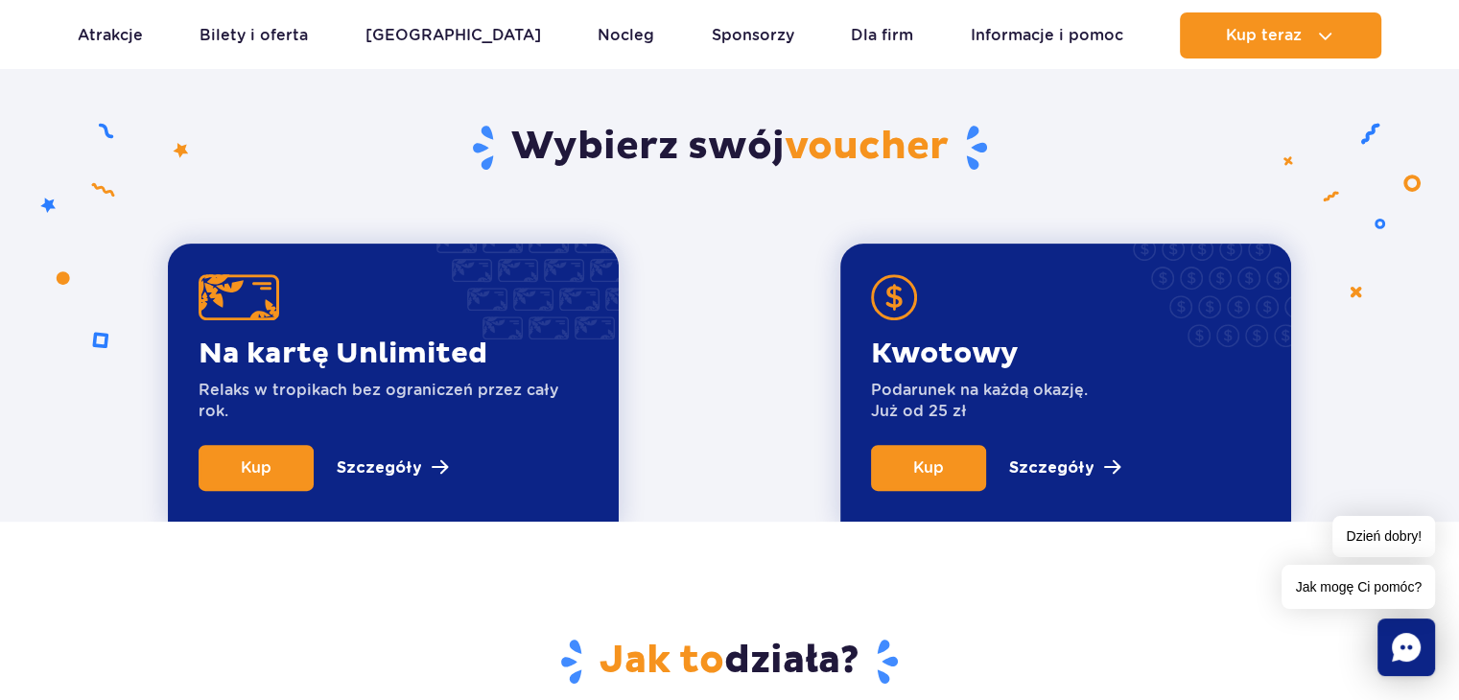
scroll to position [652, 0]
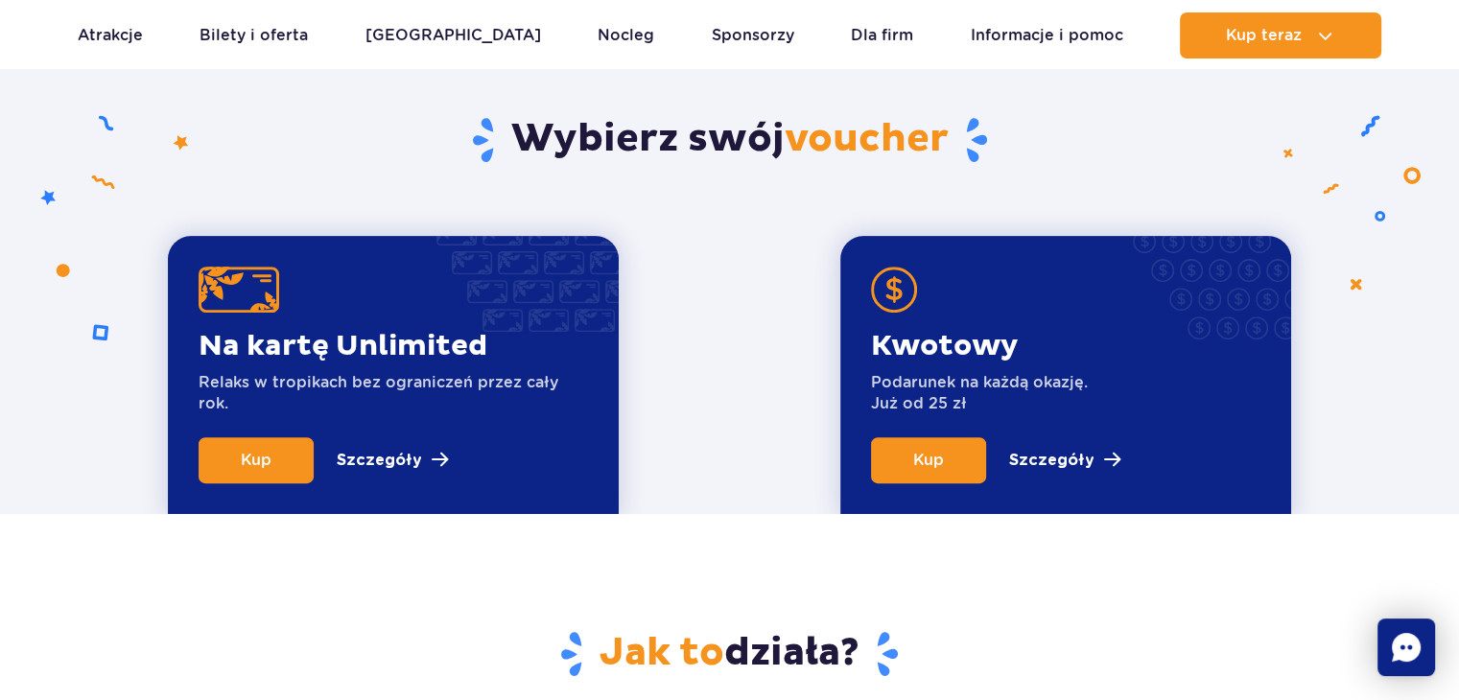
click at [899, 435] on div "Kwotowy Podarunek na każdą okazję. Już od 25 zł" at bounding box center [979, 382] width 217 height 109
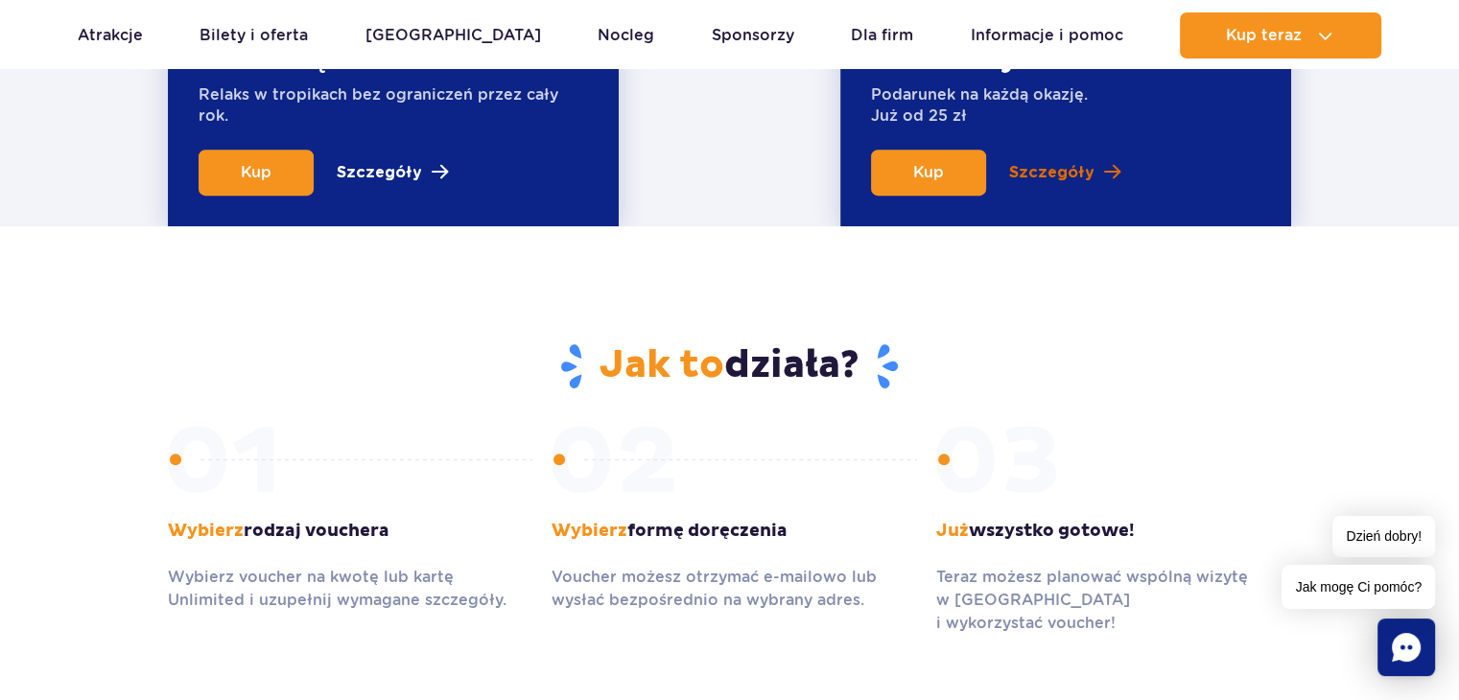
click at [1036, 170] on p "Szczegóły" at bounding box center [1051, 172] width 85 height 23
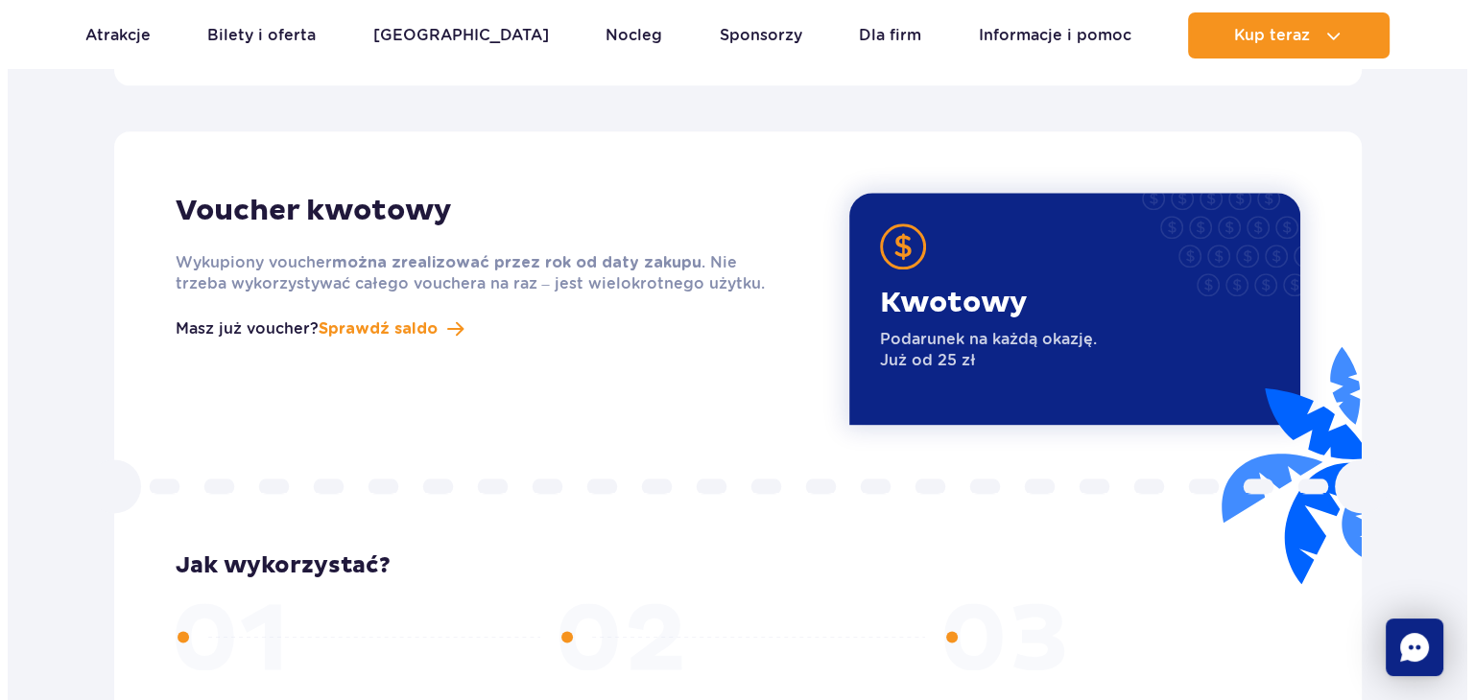
scroll to position [2430, 0]
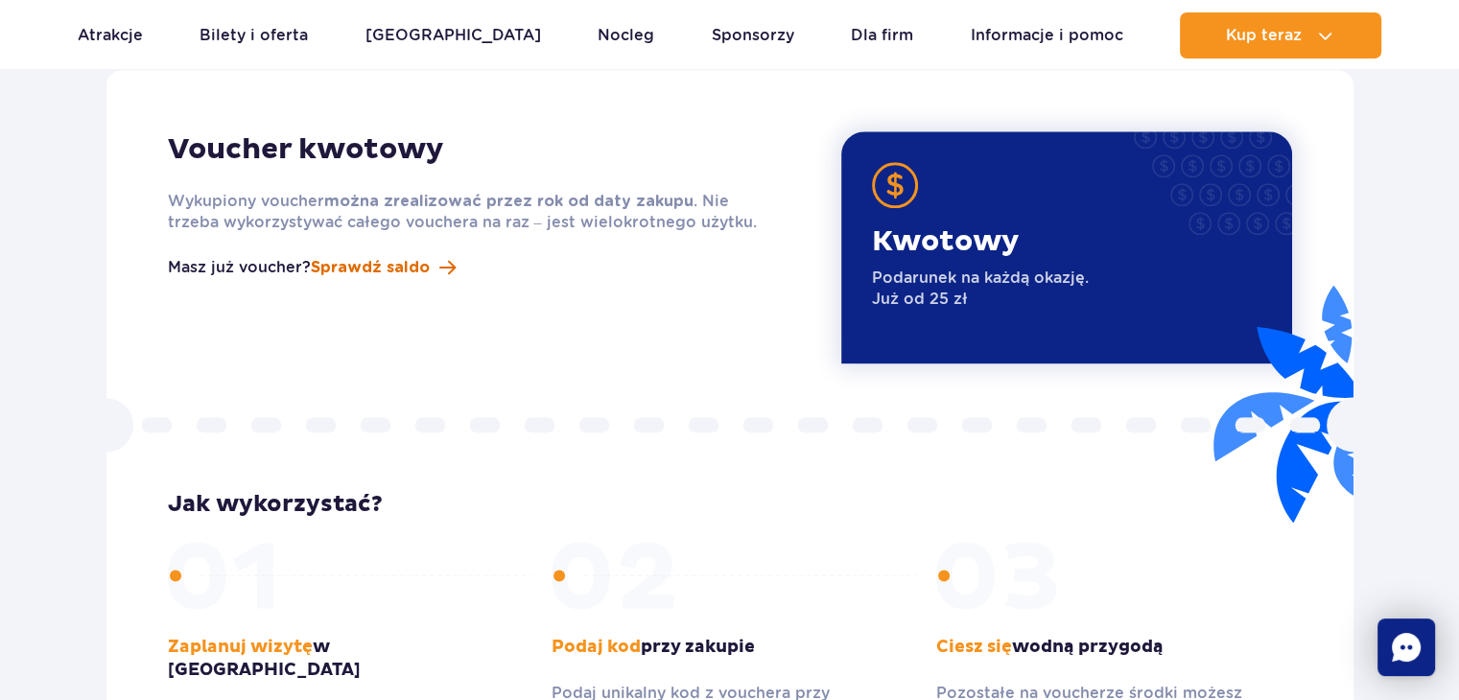
click at [380, 256] on span "Sprawdź saldo" at bounding box center [370, 267] width 119 height 23
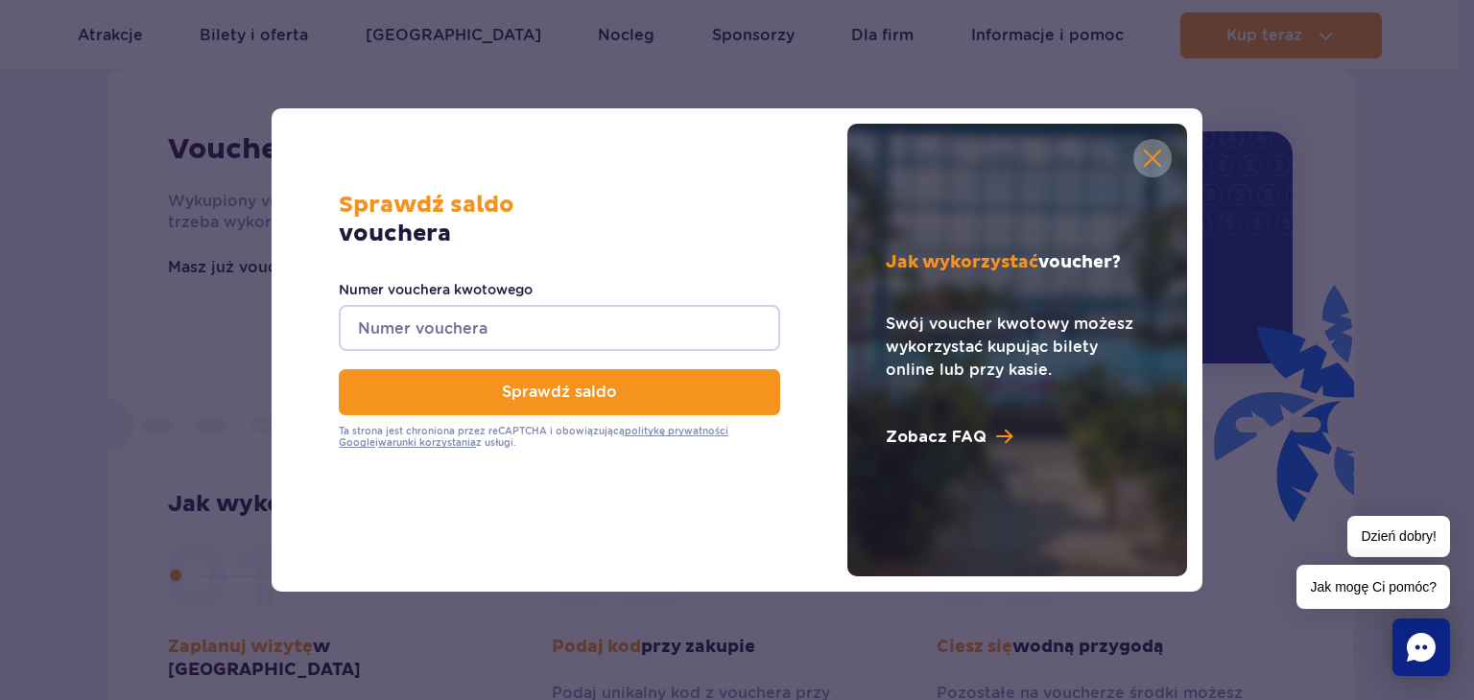
click at [472, 323] on input "Numer vouchera kwotowego" at bounding box center [559, 328] width 441 height 46
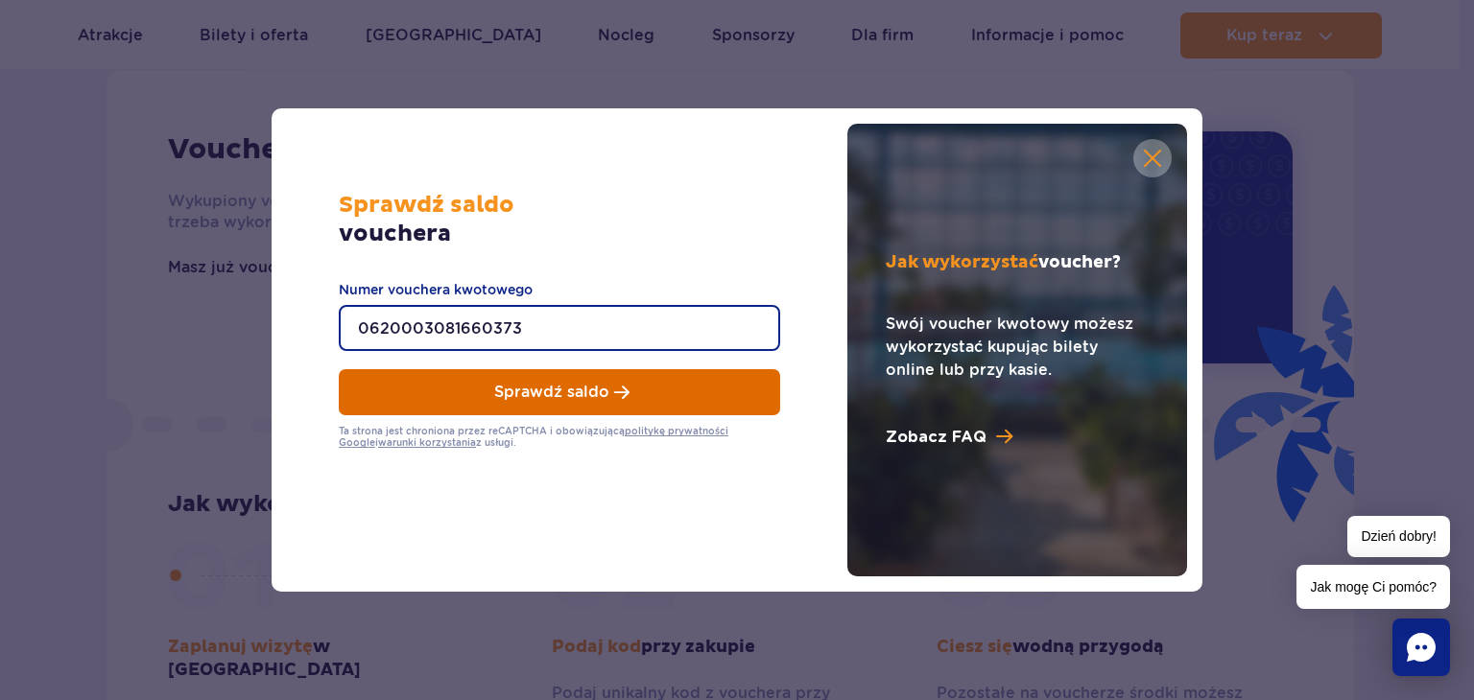
type input "0620003081660373"
click at [538, 395] on span "Sprawdź saldo" at bounding box center [551, 392] width 115 height 17
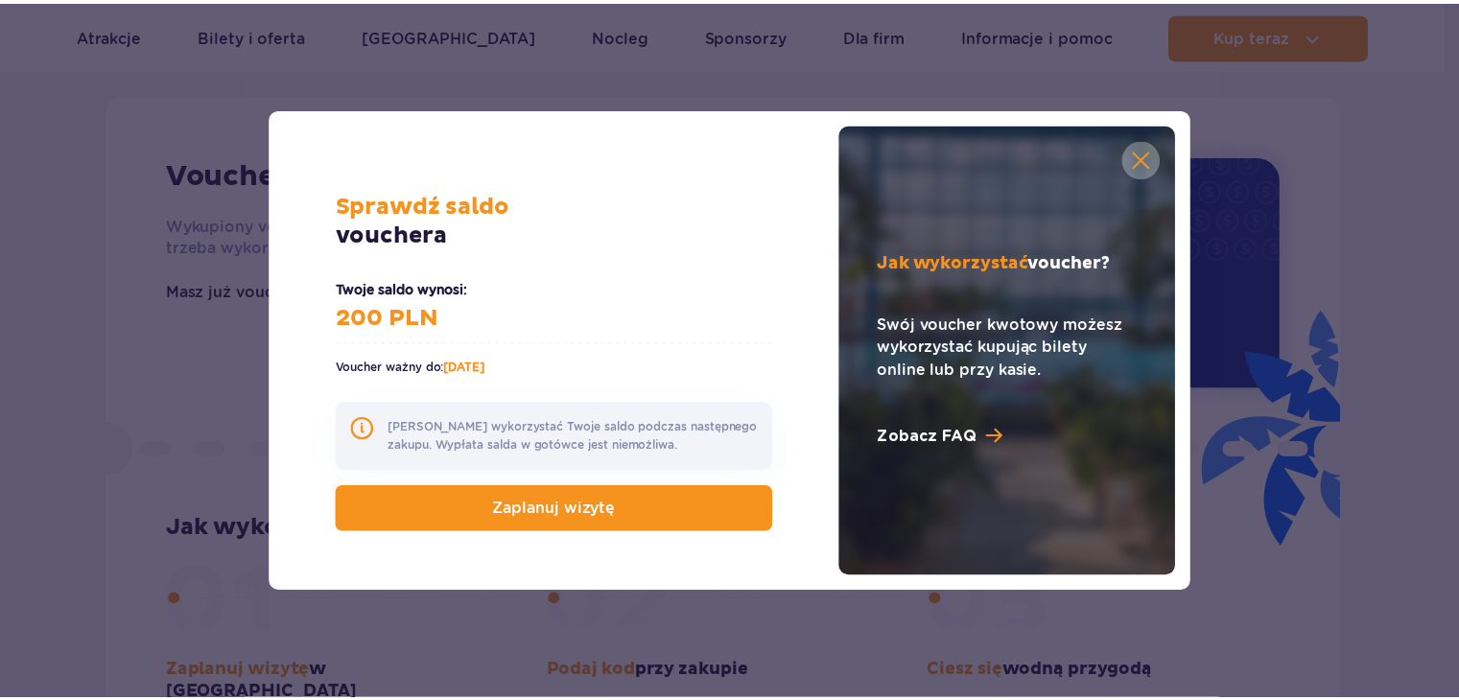
scroll to position [2430, 0]
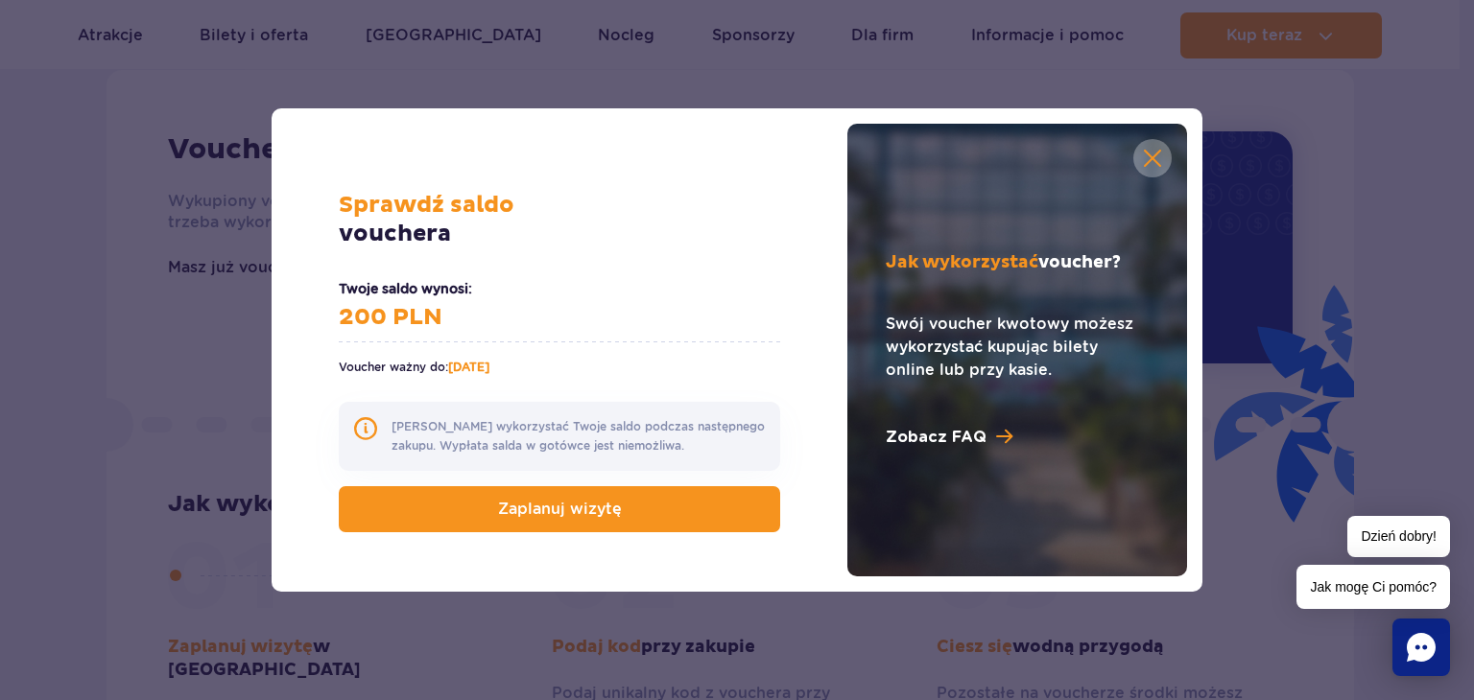
click at [1153, 170] on link at bounding box center [1152, 158] width 38 height 38
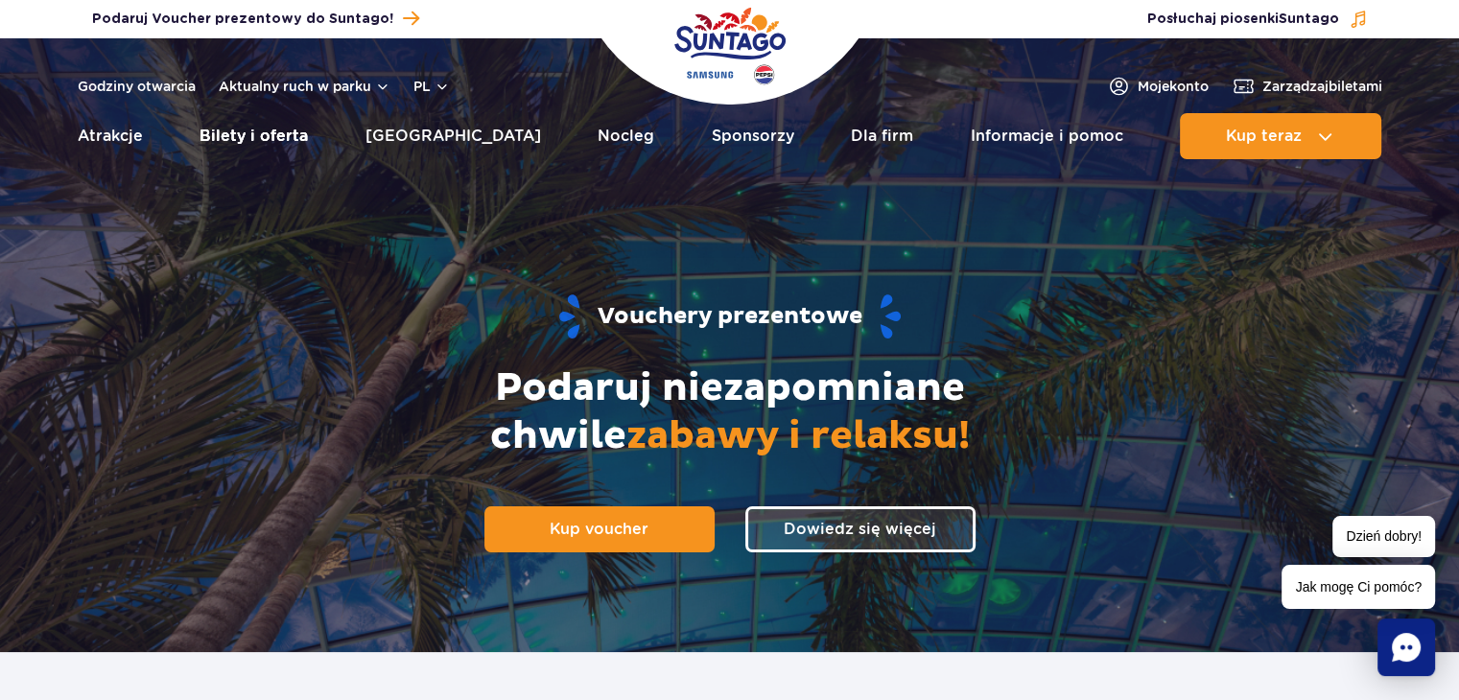
click at [300, 138] on link "Bilety i oferta" at bounding box center [254, 136] width 108 height 46
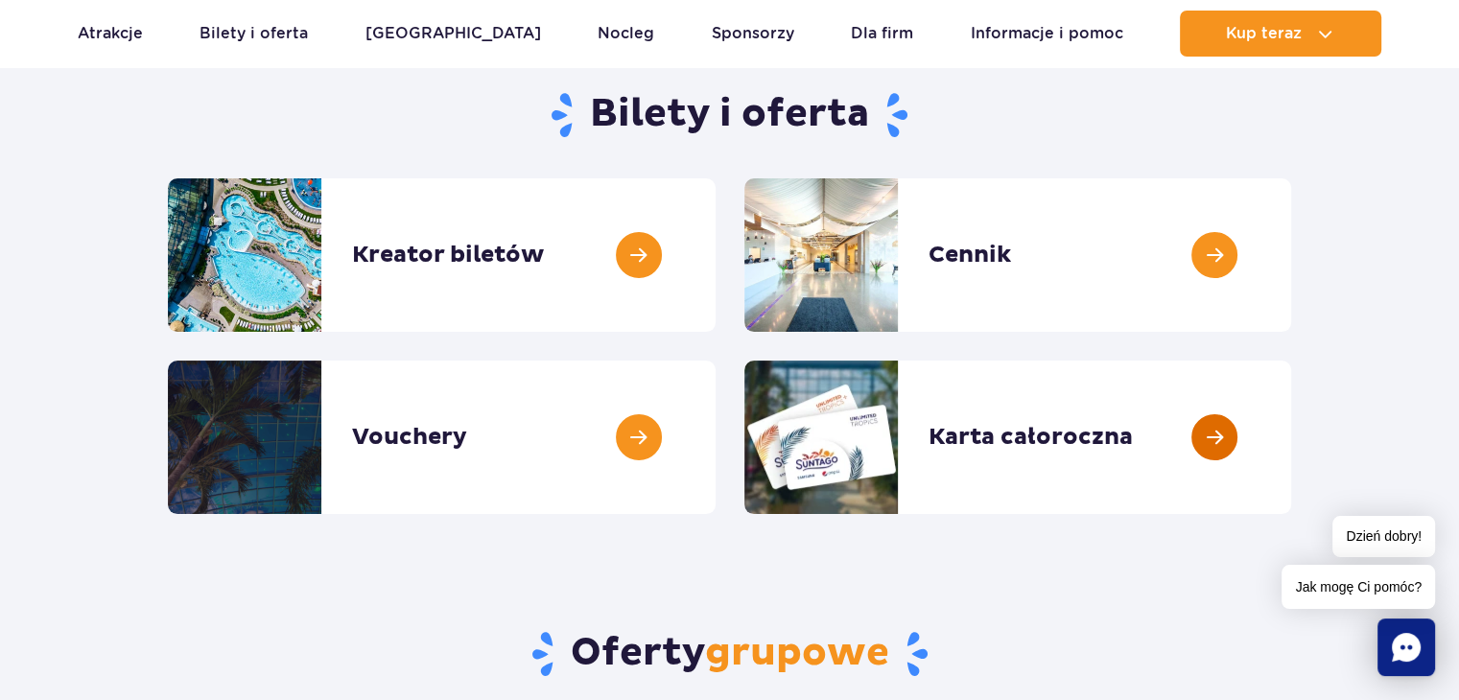
scroll to position [288, 0]
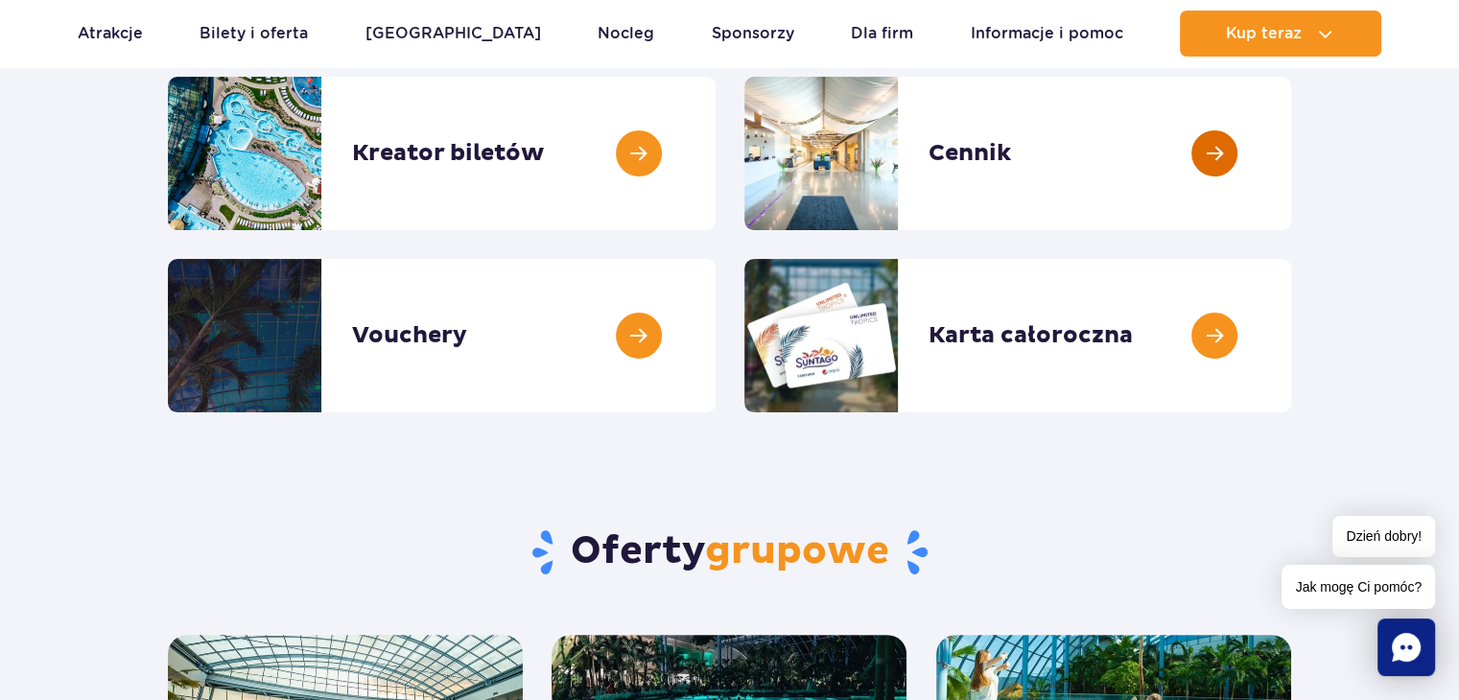
click at [1291, 143] on link at bounding box center [1291, 154] width 0 height 154
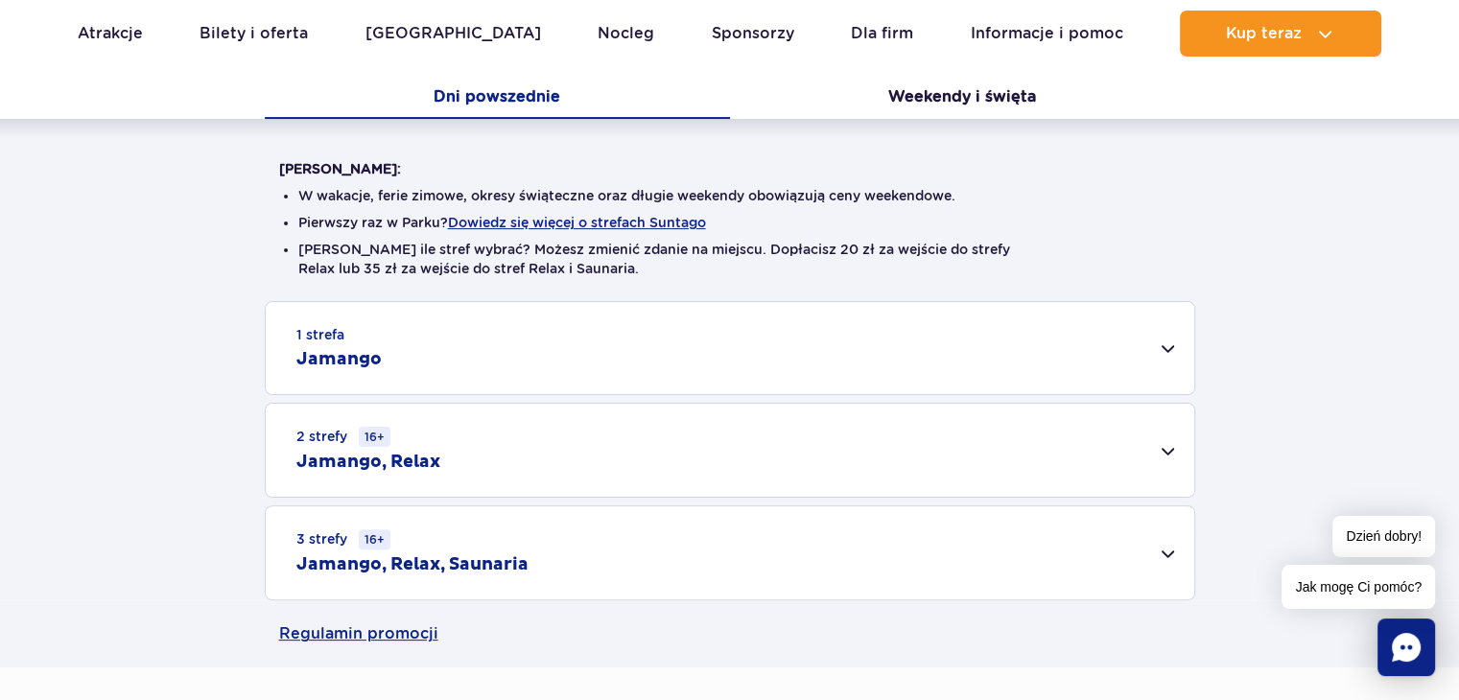
scroll to position [576, 0]
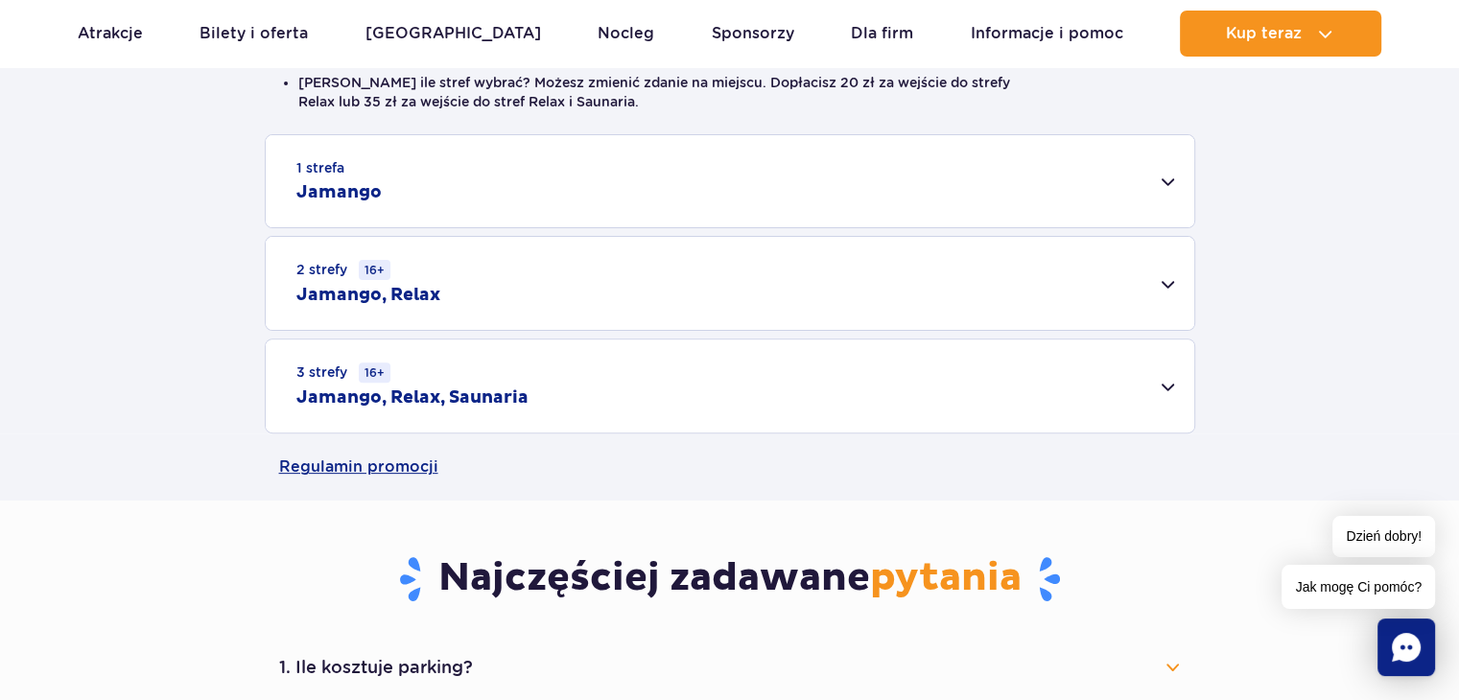
click at [1159, 389] on div "3 strefy 16+ Jamango, Relax, Saunaria" at bounding box center [730, 386] width 929 height 93
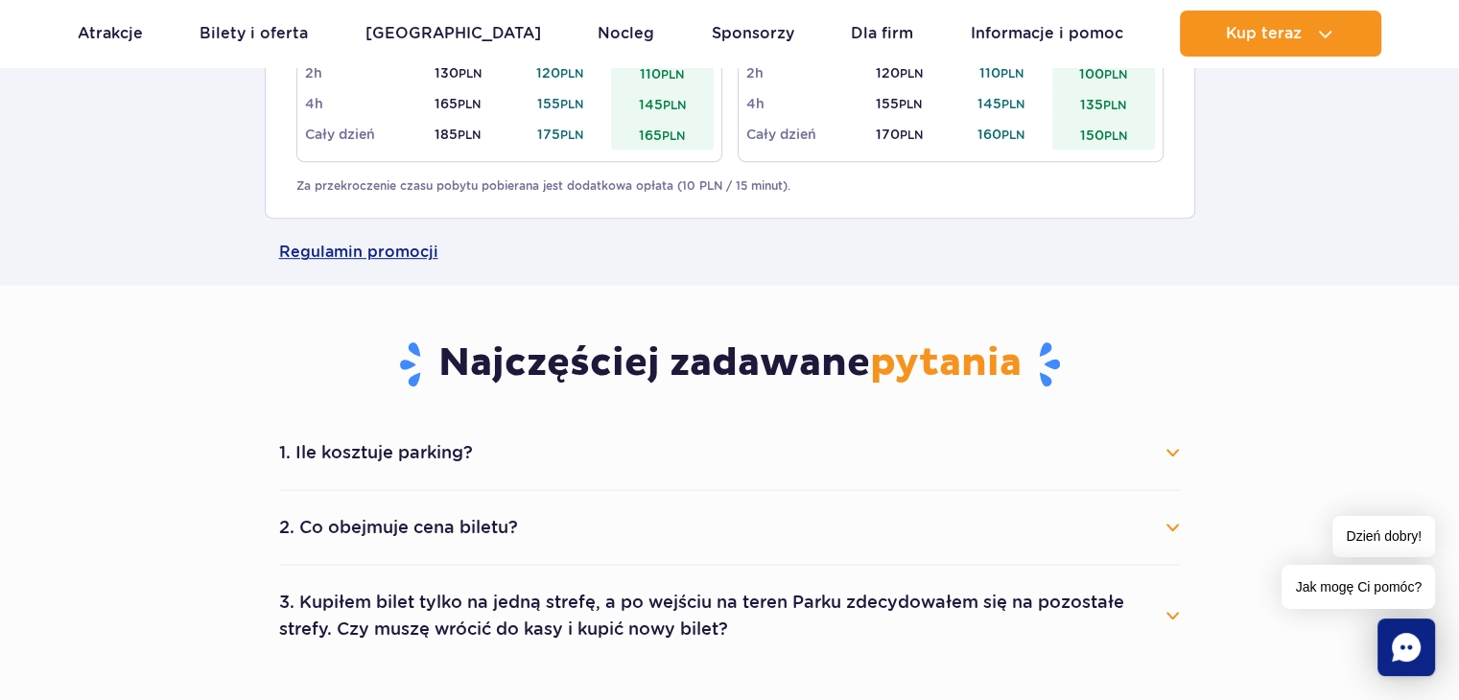
scroll to position [1247, 0]
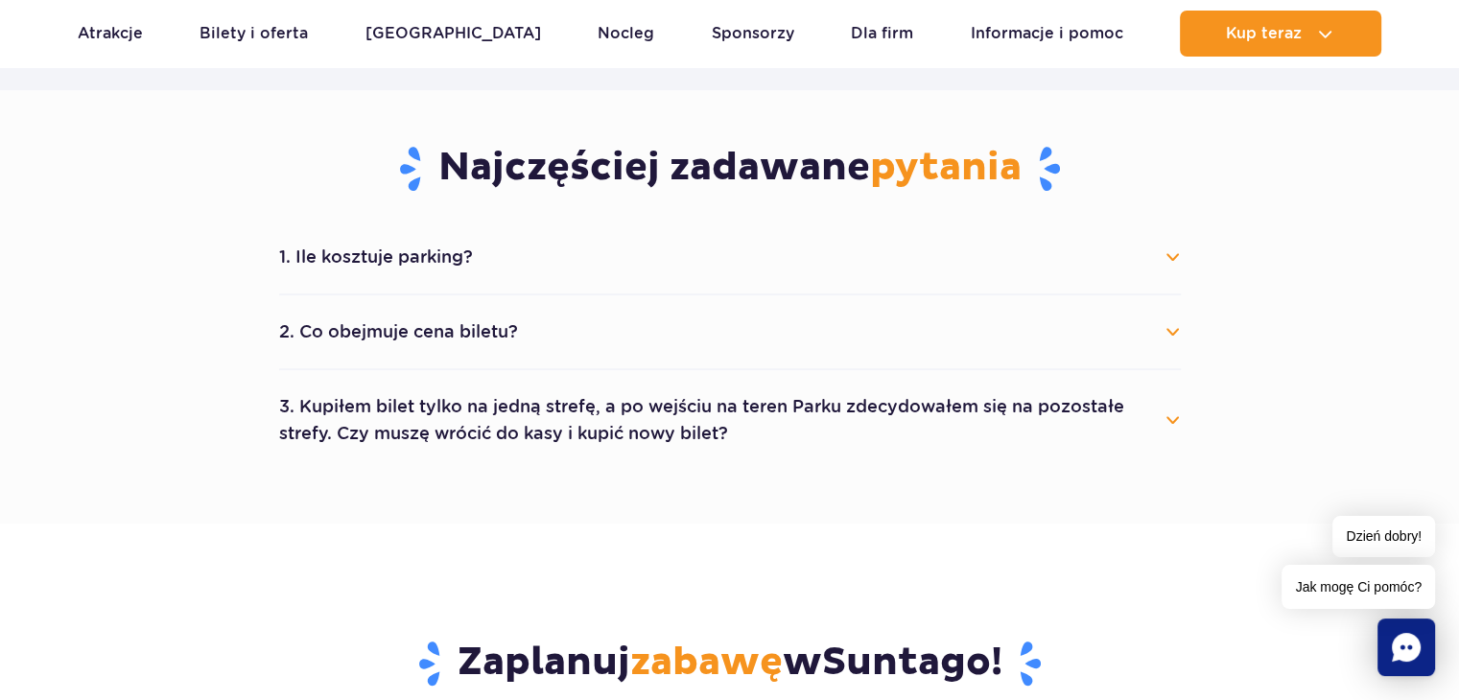
click at [647, 336] on button "2. Co obejmuje cena biletu?" at bounding box center [730, 332] width 902 height 42
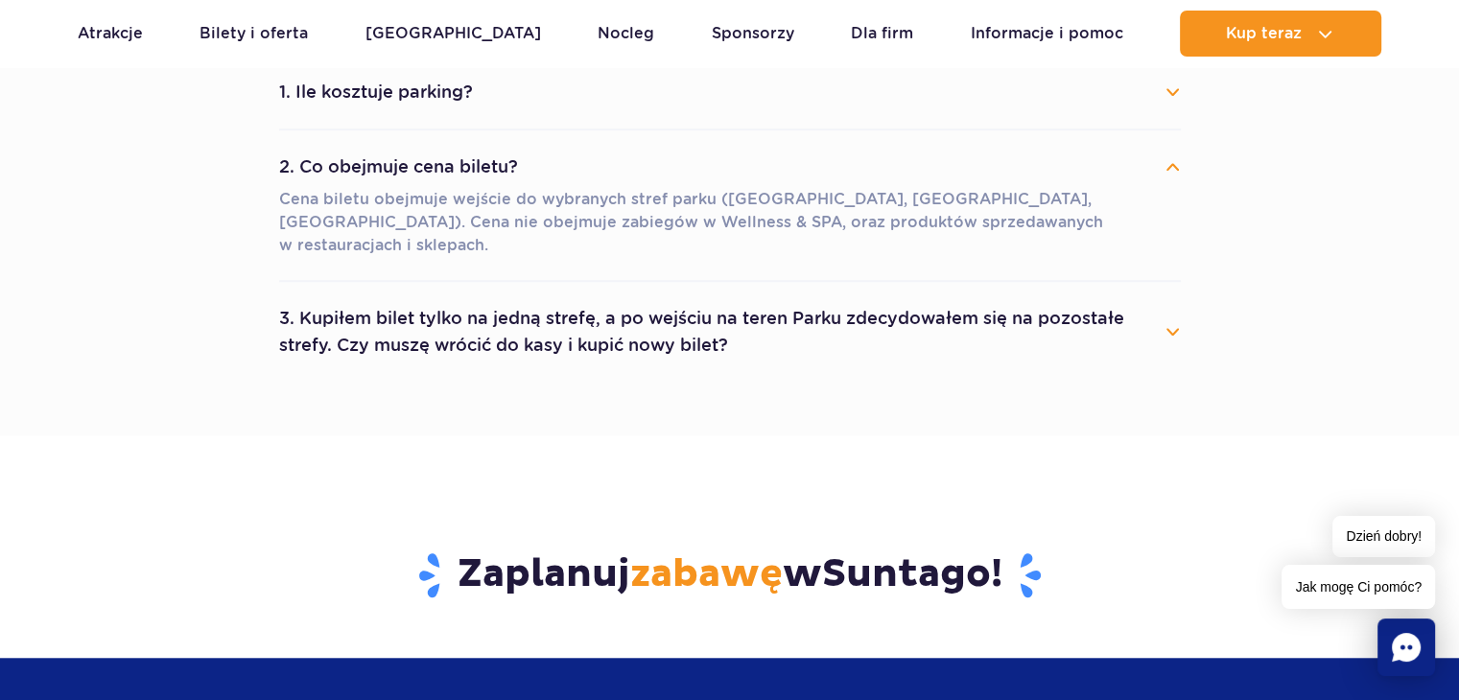
scroll to position [1151, 0]
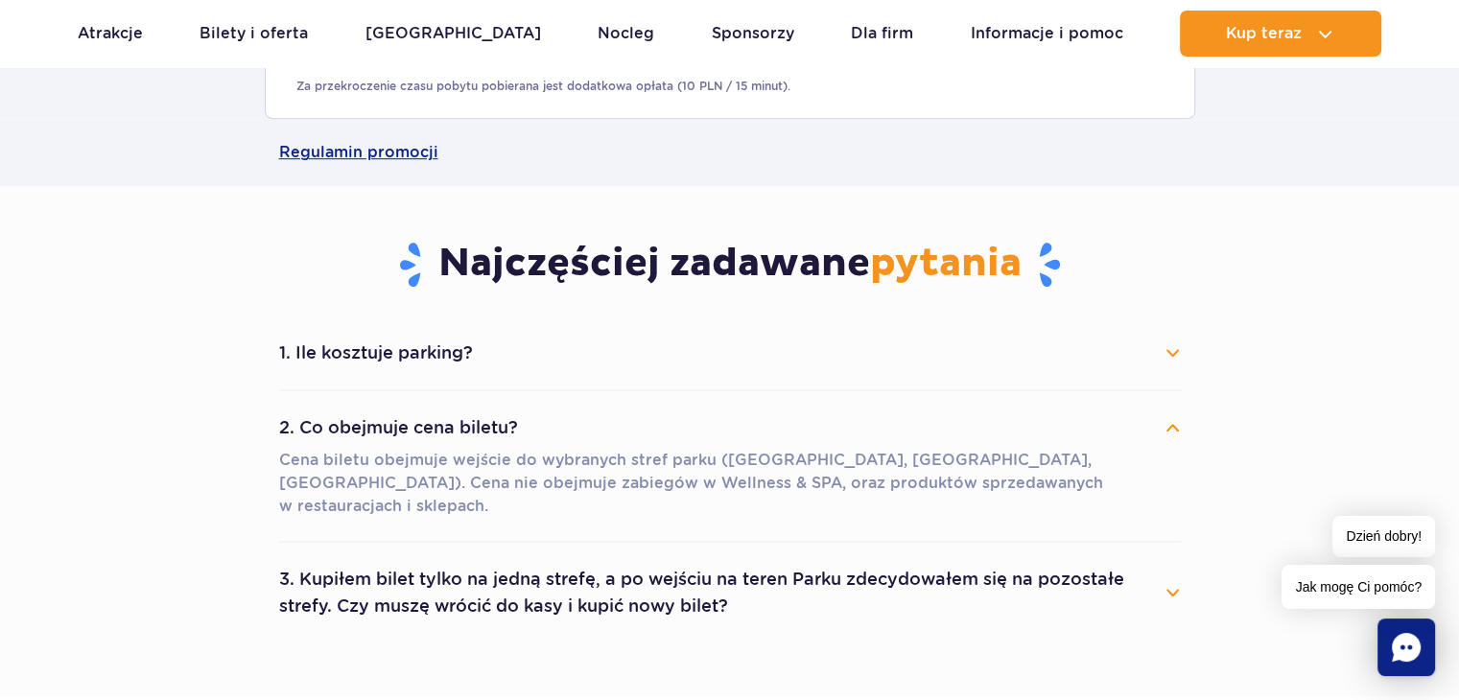
click at [673, 284] on h3 "Najczęściej zadawane pytania" at bounding box center [730, 265] width 902 height 50
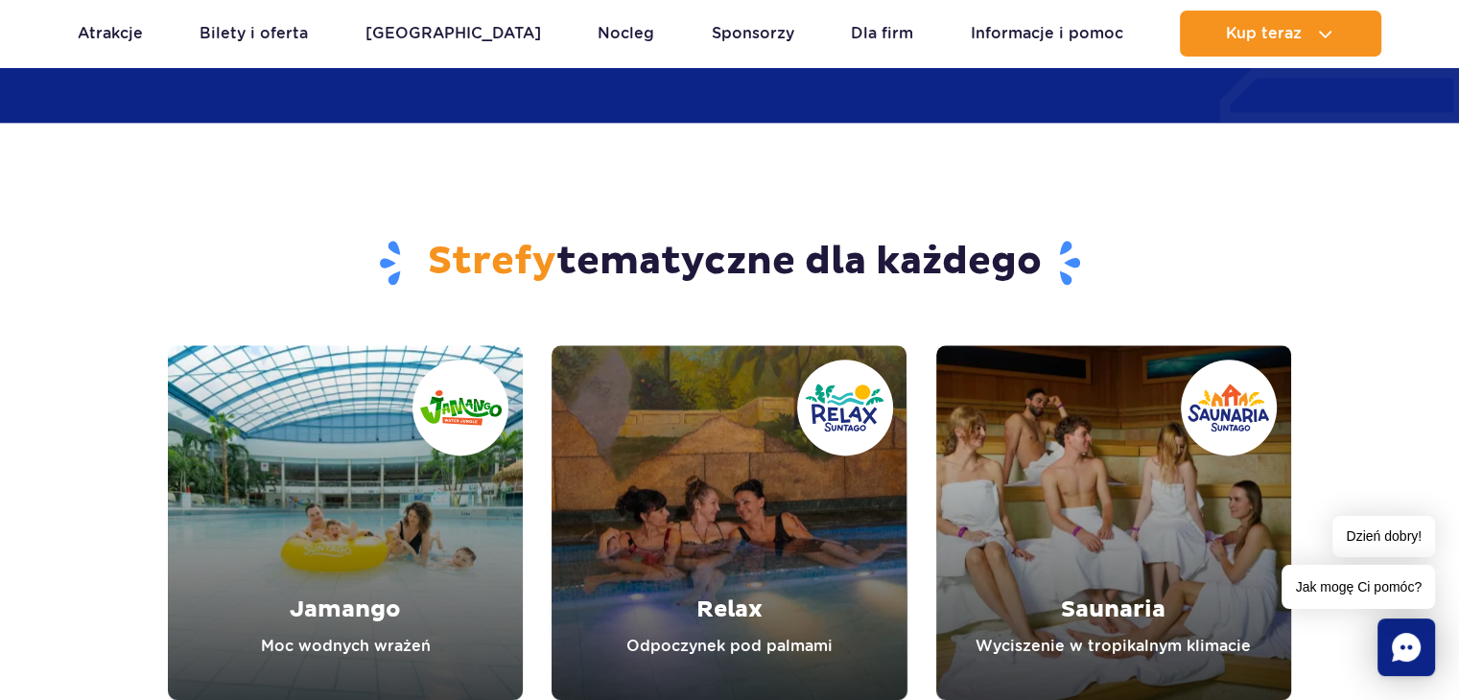
scroll to position [2495, 0]
